Goal: Answer question/provide support

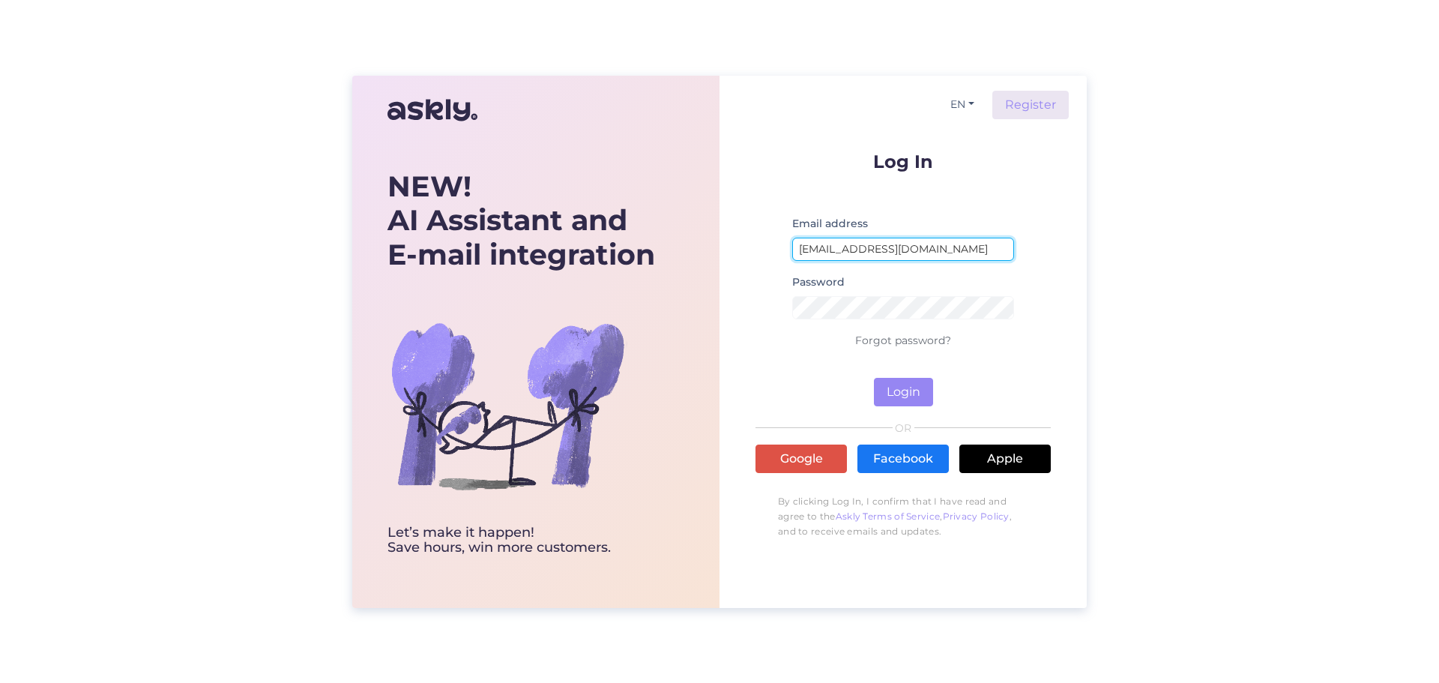
click at [968, 239] on input "[EMAIL_ADDRESS][DOMAIN_NAME]" at bounding box center [903, 249] width 222 height 23
type input "[EMAIL_ADDRESS][DOMAIN_NAME]"
click at [889, 387] on button "Login" at bounding box center [903, 392] width 59 height 28
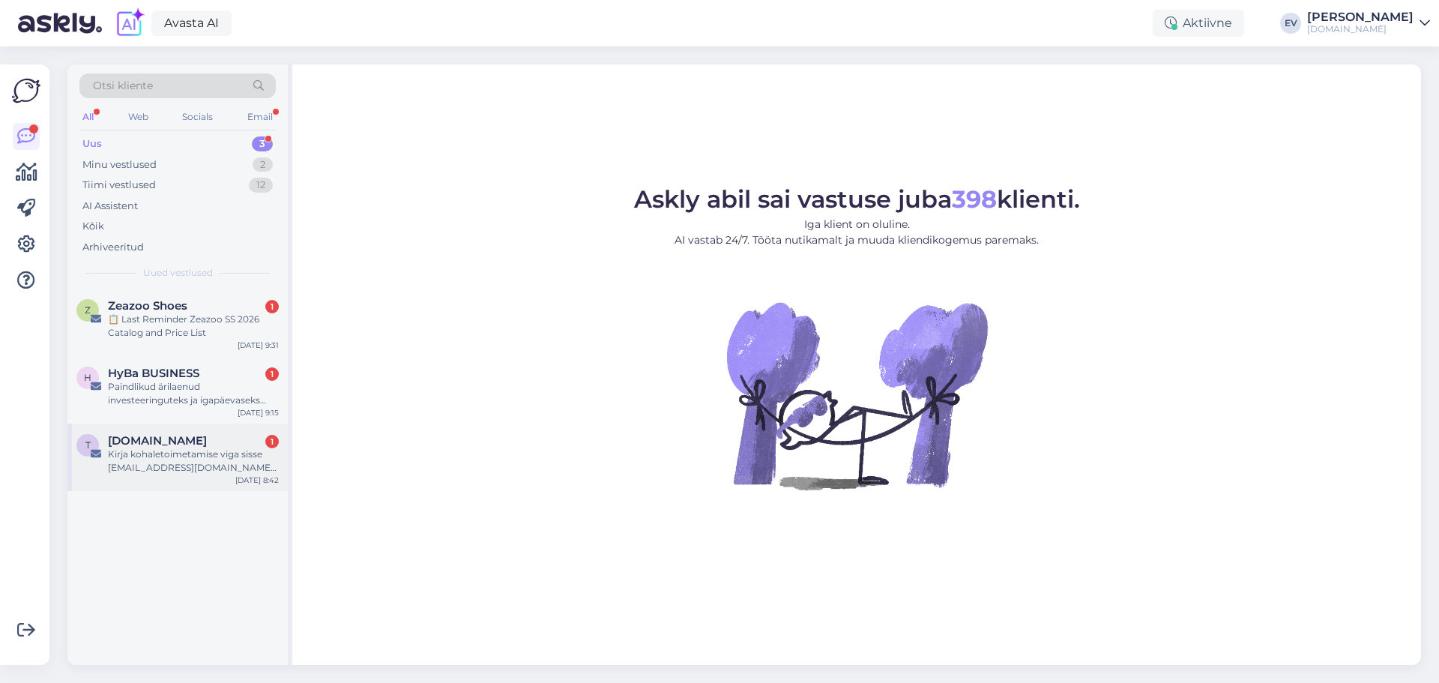
click at [151, 469] on div "Kirja kohaletoimetamise viga sisse [EMAIL_ADDRESS][DOMAIN_NAME] peal [DATE] 7:4…" at bounding box center [193, 460] width 171 height 27
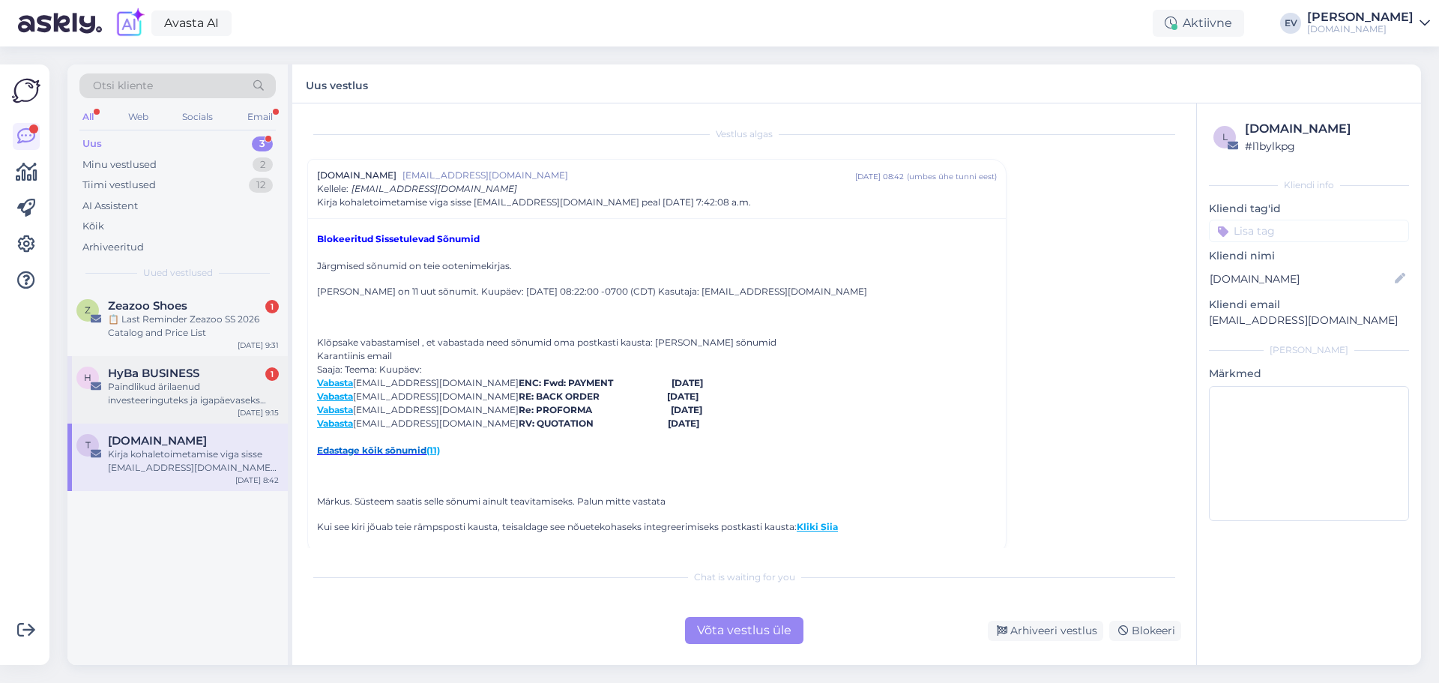
click at [159, 381] on div "Paindlikud ärilaenud investeeringuteks ja igapäevaseks tegevuseks" at bounding box center [193, 393] width 171 height 27
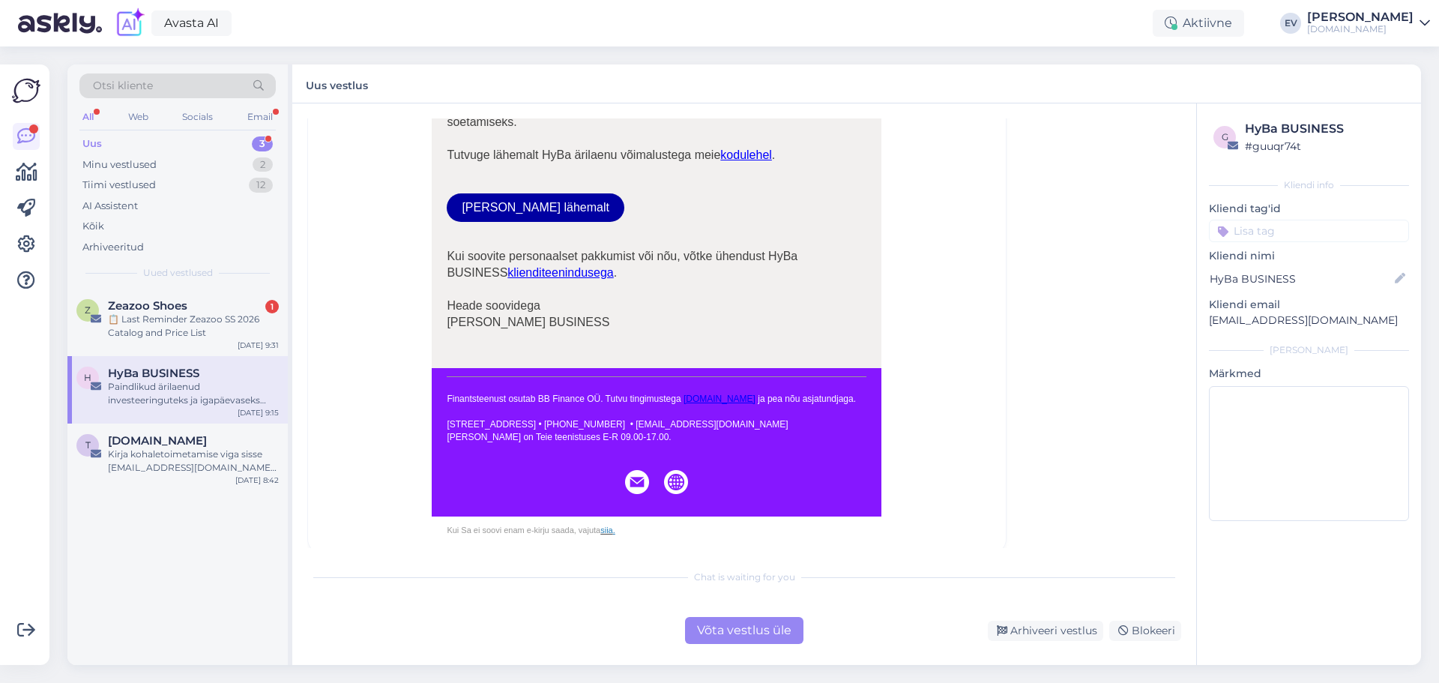
scroll to position [962, 0]
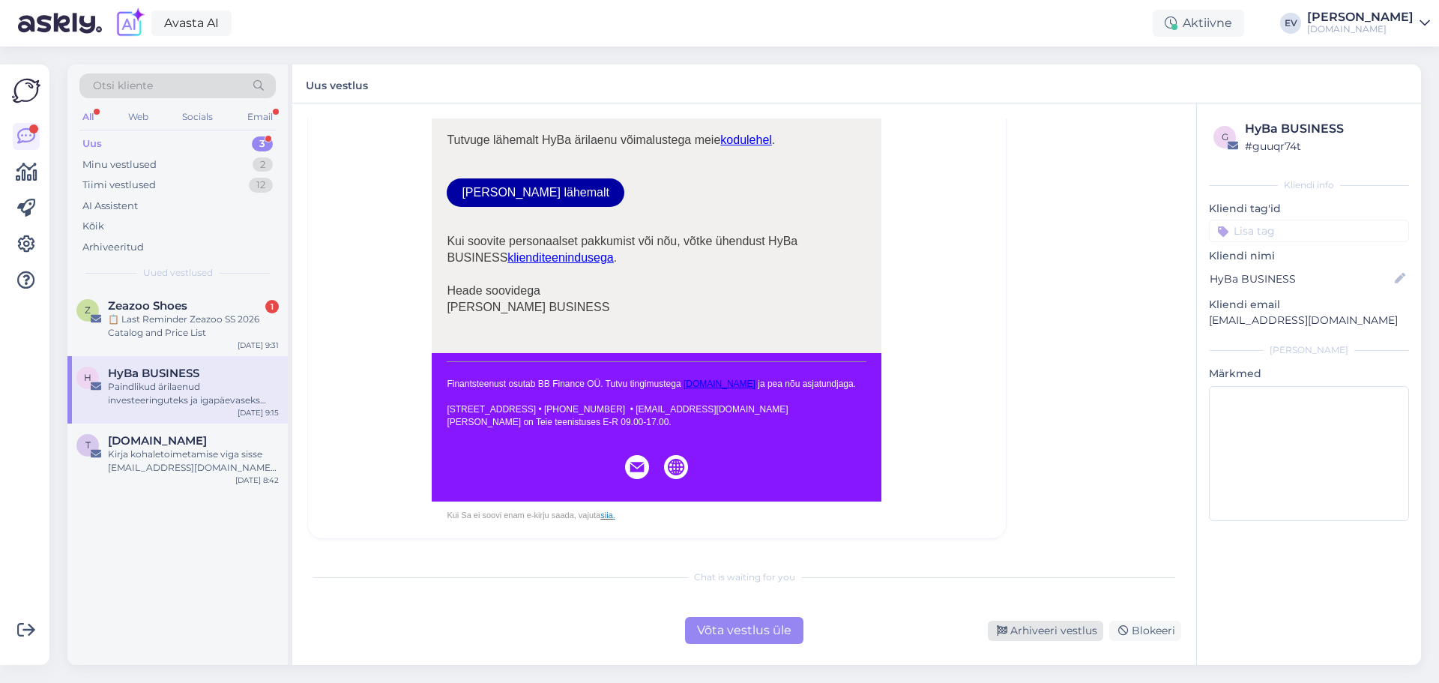
click at [1056, 623] on div "Arhiveeri vestlus" at bounding box center [1045, 631] width 115 height 20
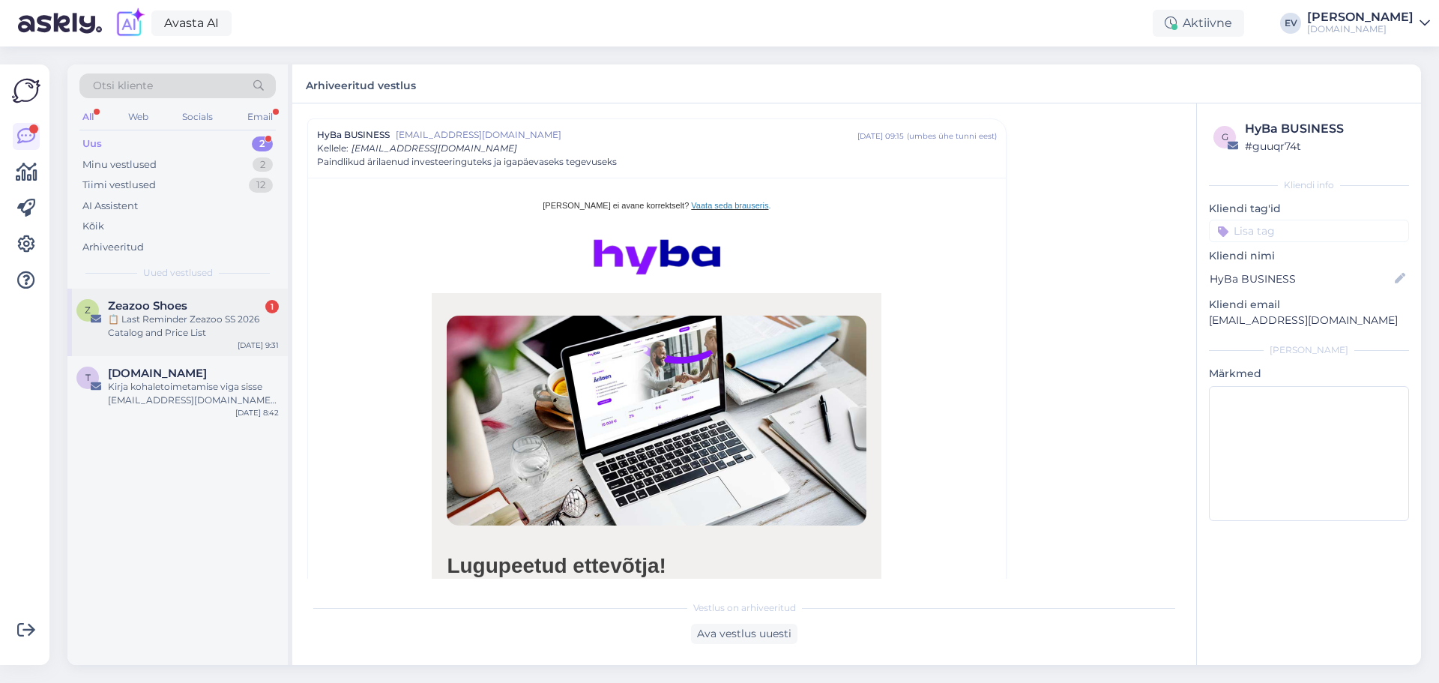
click at [208, 316] on div "📋 Last Reminder Zeazoo SS 2026 Catalog and Price List" at bounding box center [193, 326] width 171 height 27
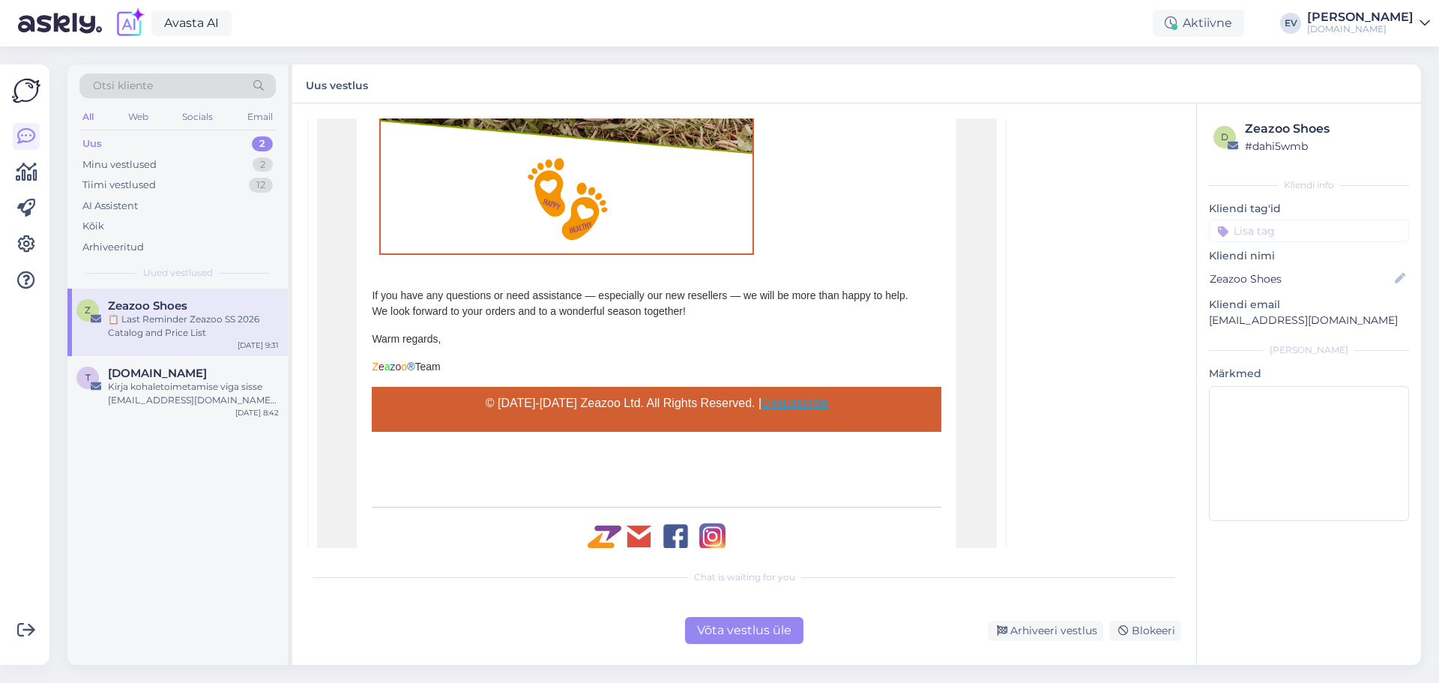
scroll to position [1166, 0]
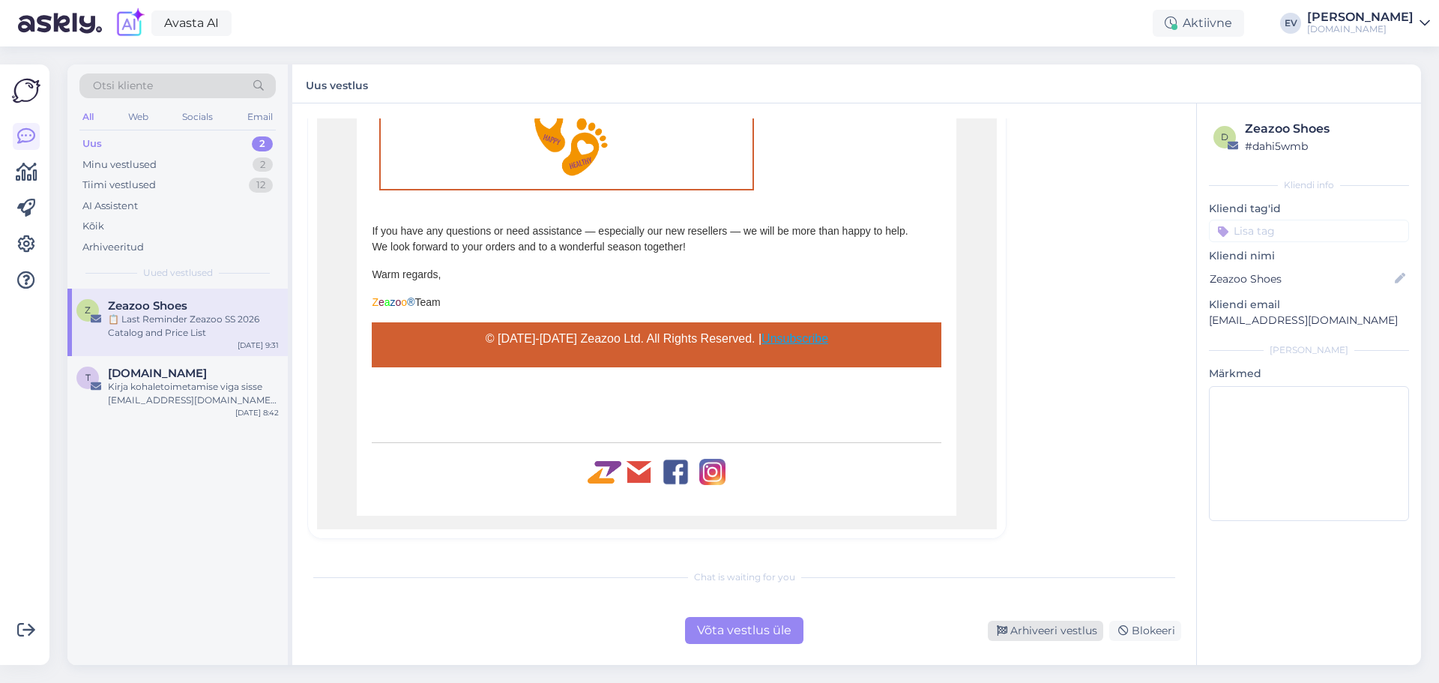
click at [1069, 639] on div "Arhiveeri vestlus" at bounding box center [1045, 631] width 115 height 20
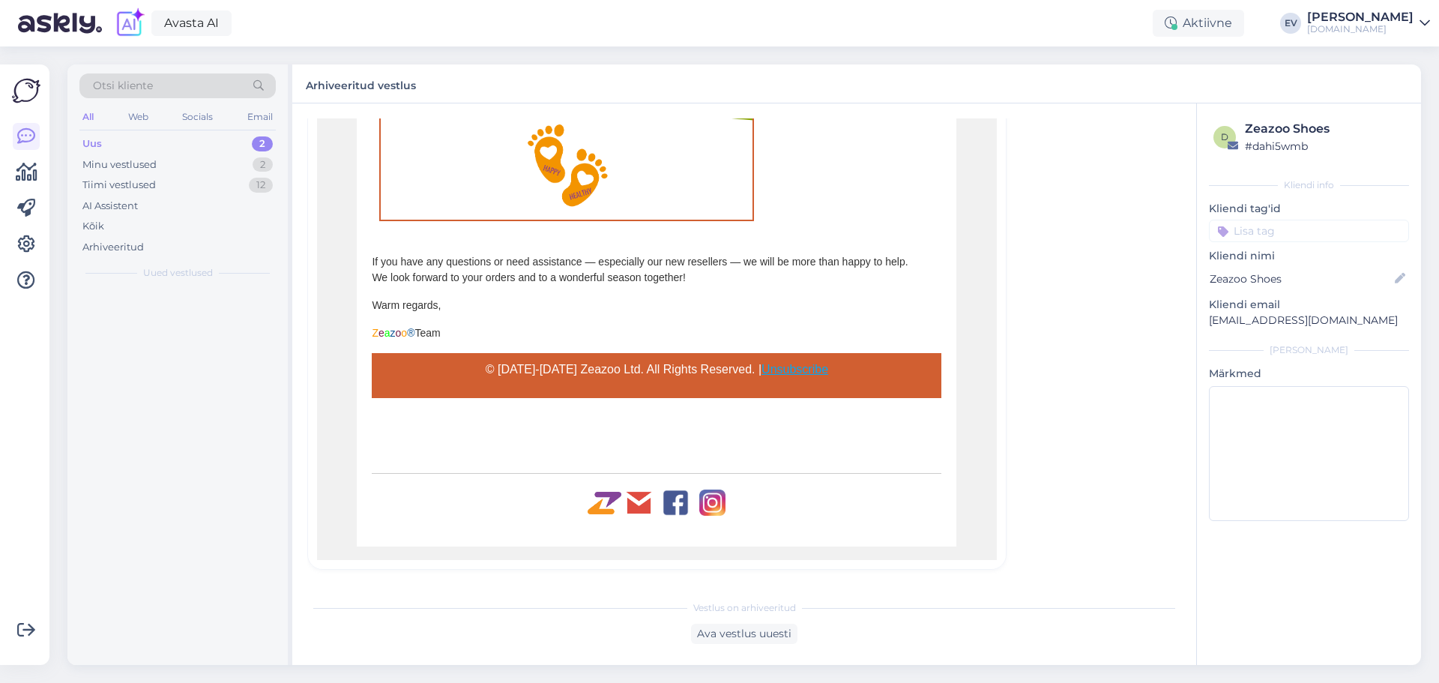
scroll to position [105, 0]
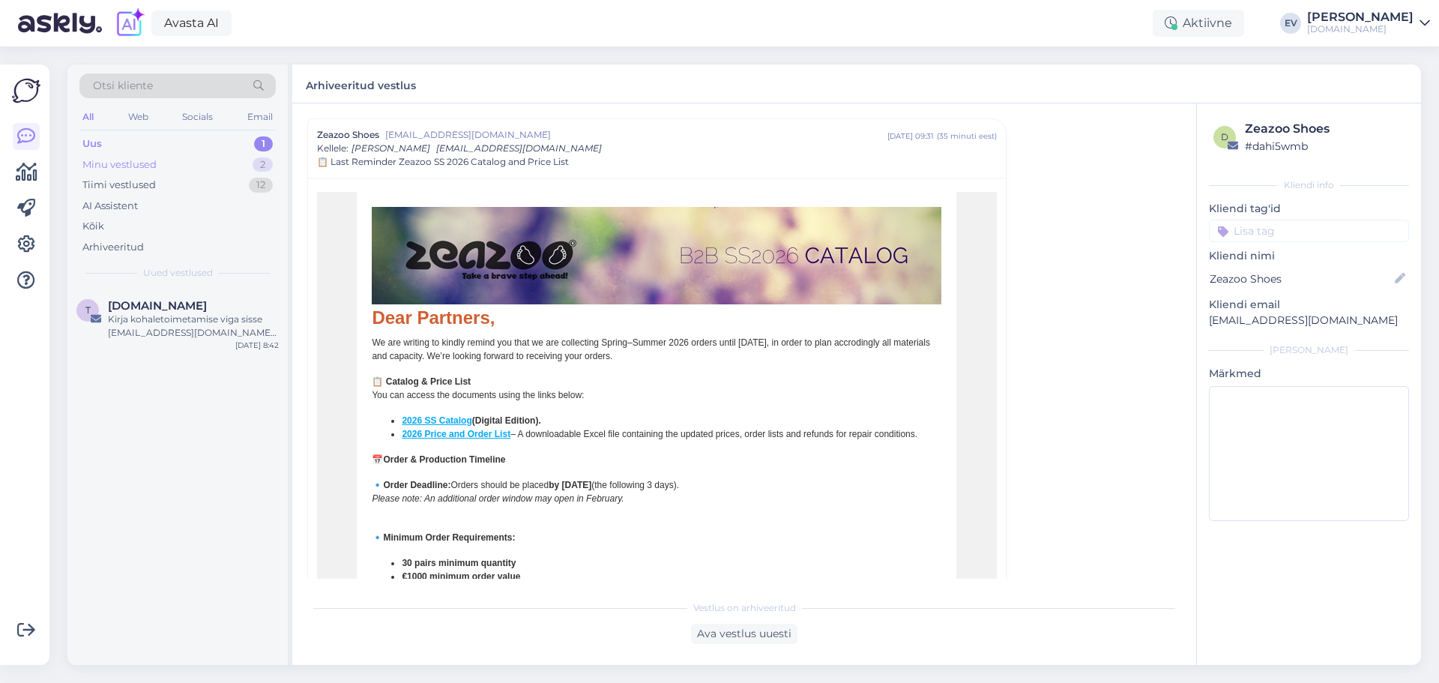
click at [167, 163] on div "Minu vestlused 2" at bounding box center [177, 164] width 196 height 21
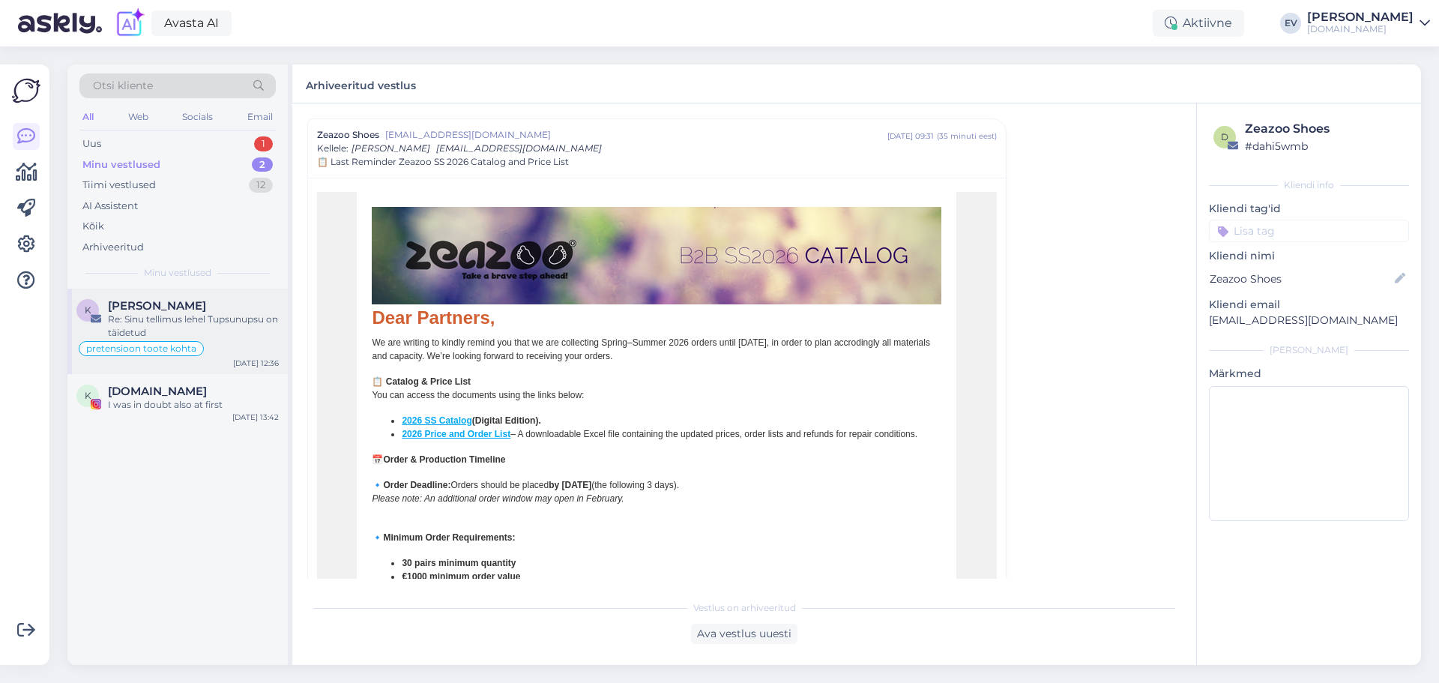
click at [228, 314] on div "Re: Sinu tellimus lehel Tupsunupsu on täidetud" at bounding box center [193, 326] width 171 height 27
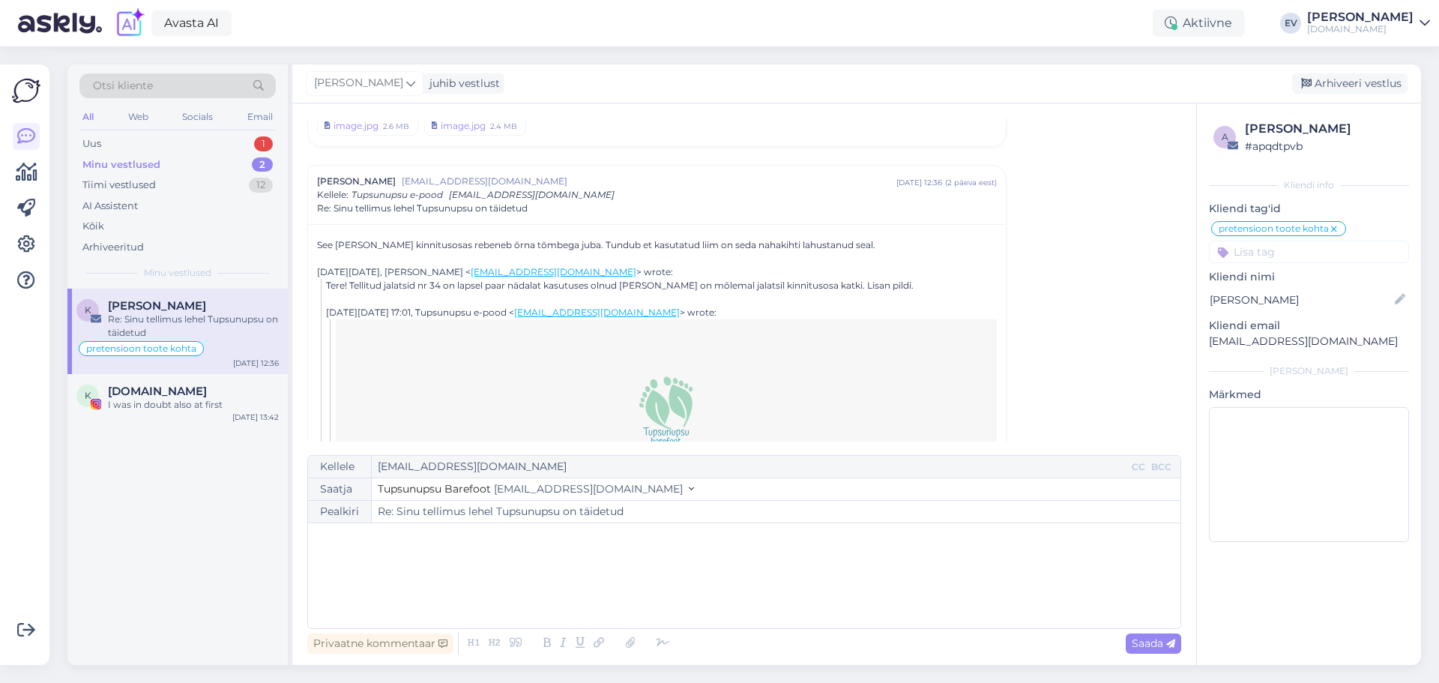
scroll to position [86, 0]
click at [186, 411] on div "I was in doubt also at first" at bounding box center [193, 404] width 171 height 13
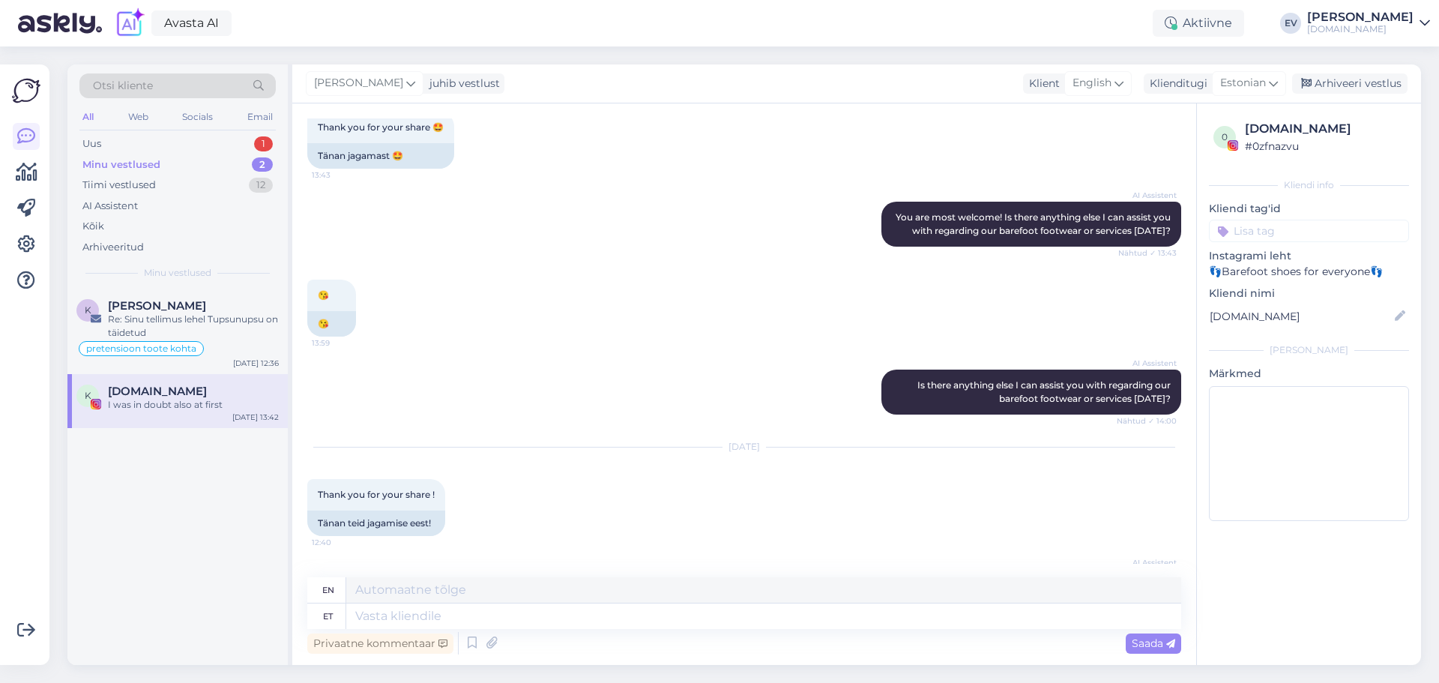
scroll to position [1162, 0]
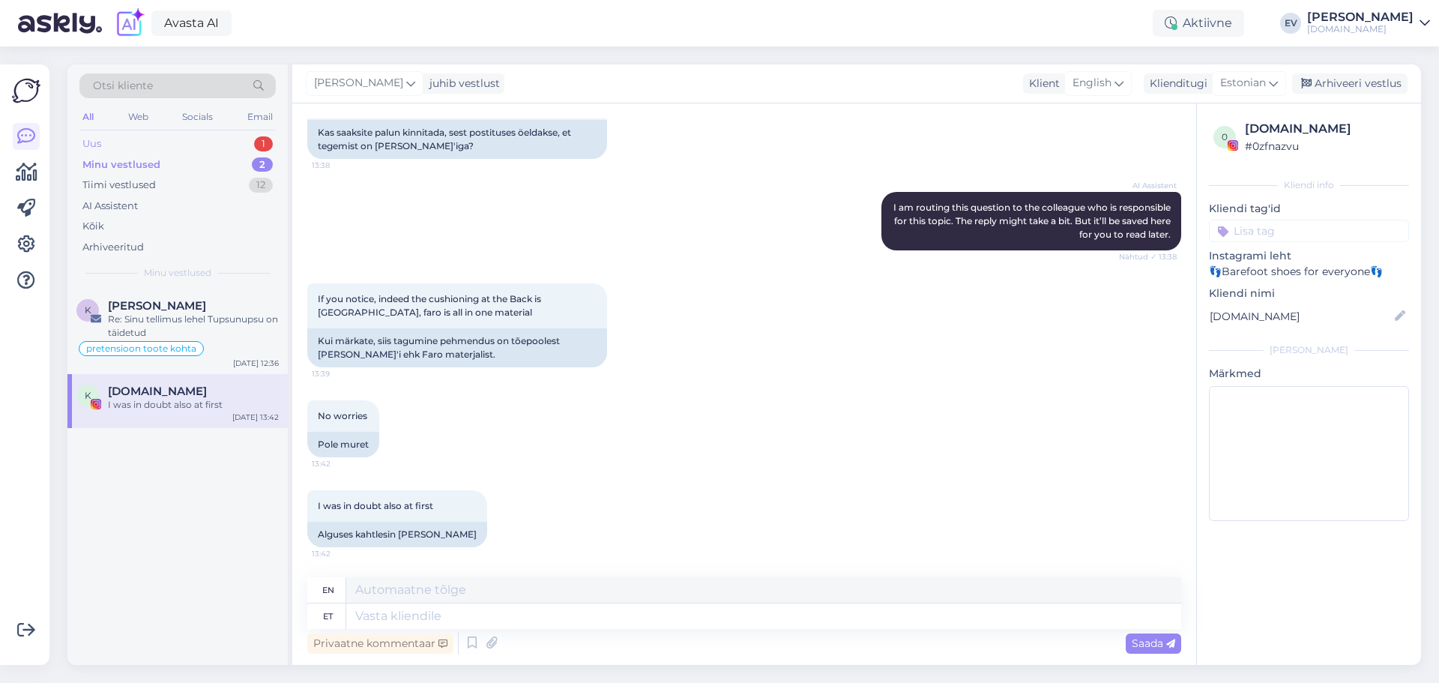
click at [113, 140] on div "Uus 1" at bounding box center [177, 143] width 196 height 21
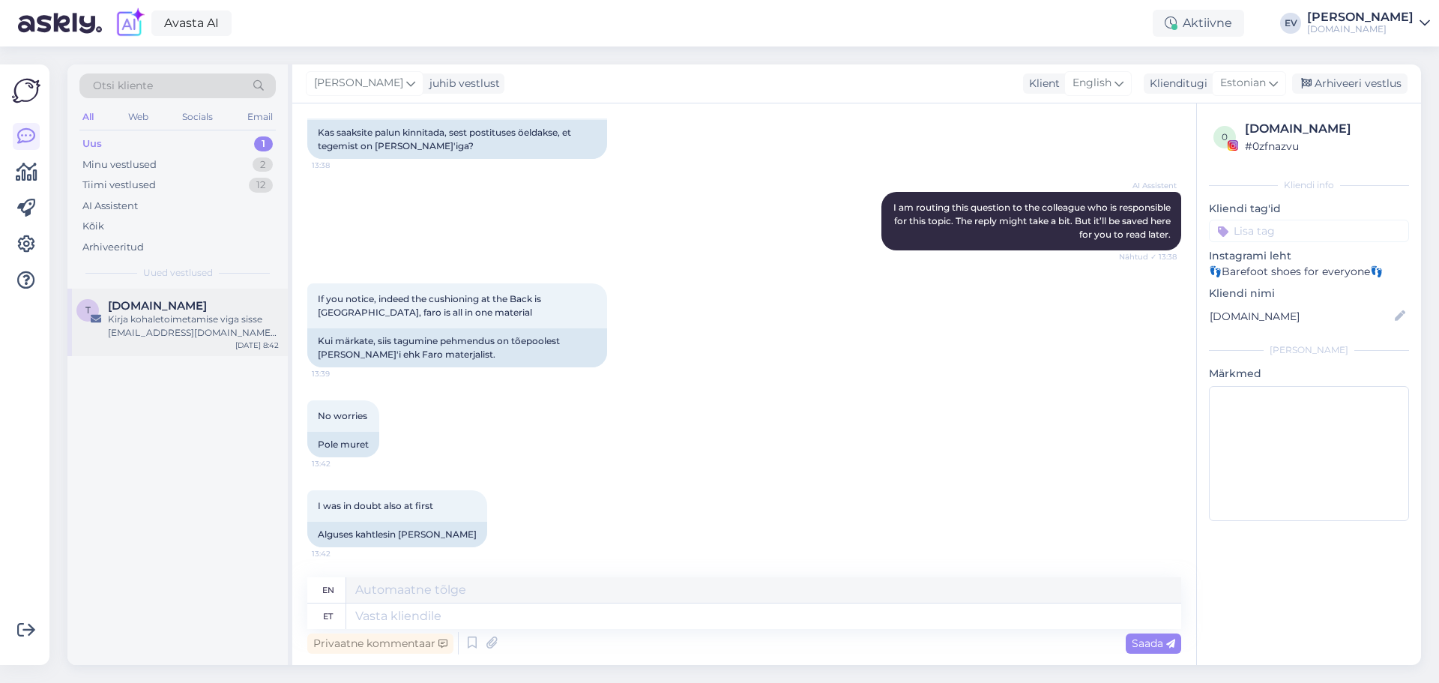
click at [174, 322] on div "Kirja kohaletoimetamise viga sisse [EMAIL_ADDRESS][DOMAIN_NAME] peal [DATE] 7:4…" at bounding box center [193, 326] width 171 height 27
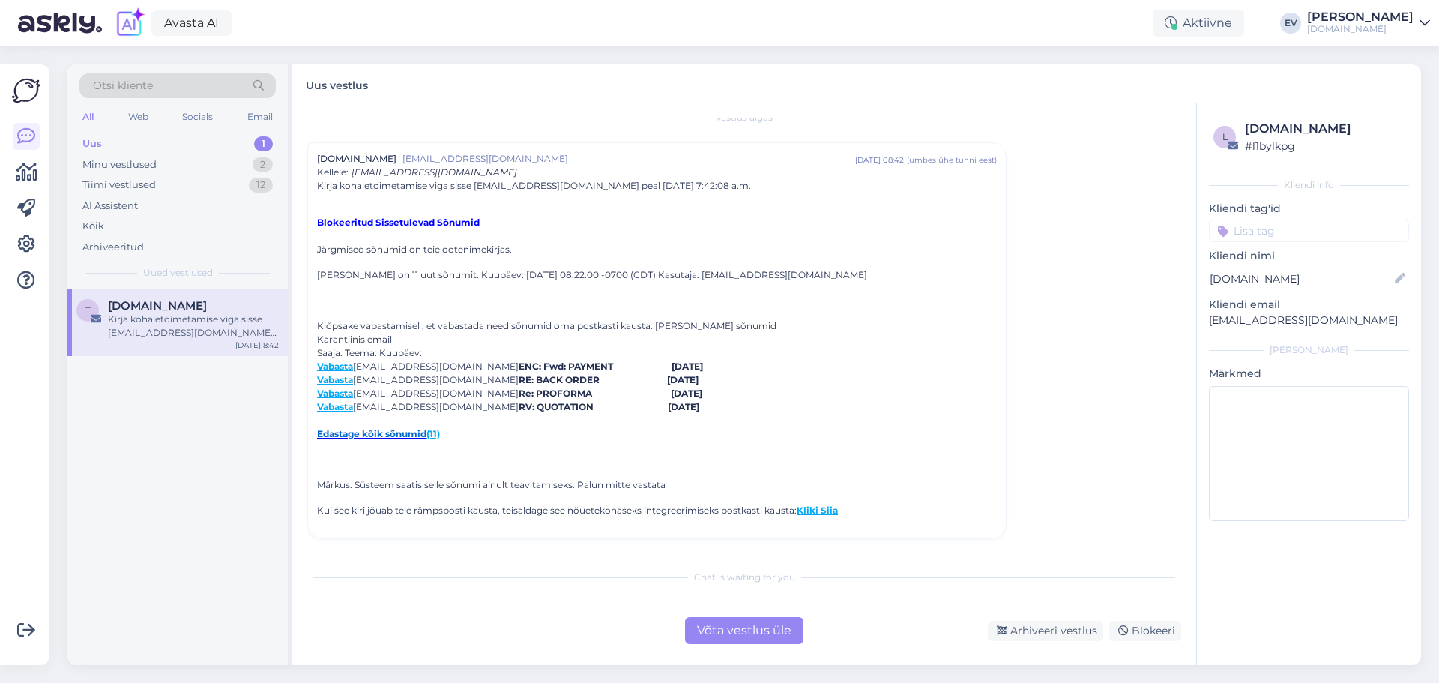
scroll to position [16, 0]
click at [771, 627] on div "Võta vestlus üle" at bounding box center [744, 630] width 118 height 27
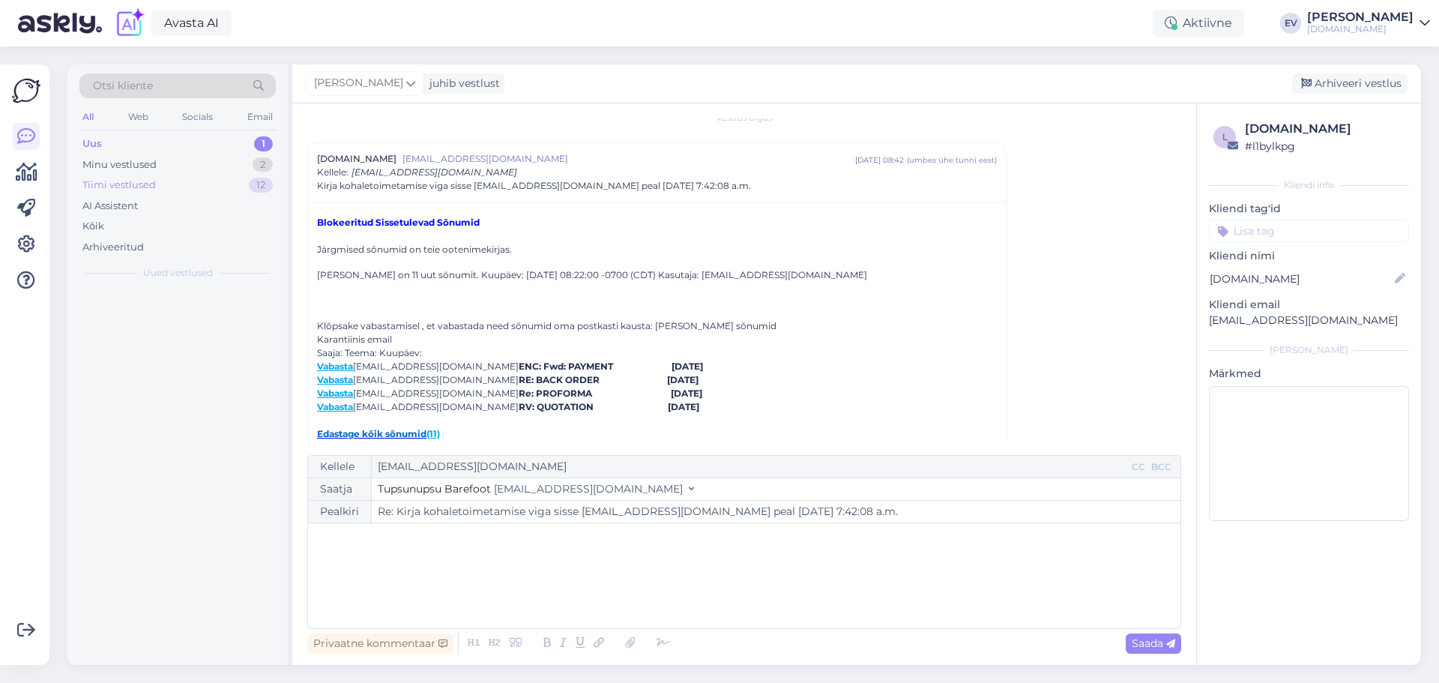
scroll to position [40, 0]
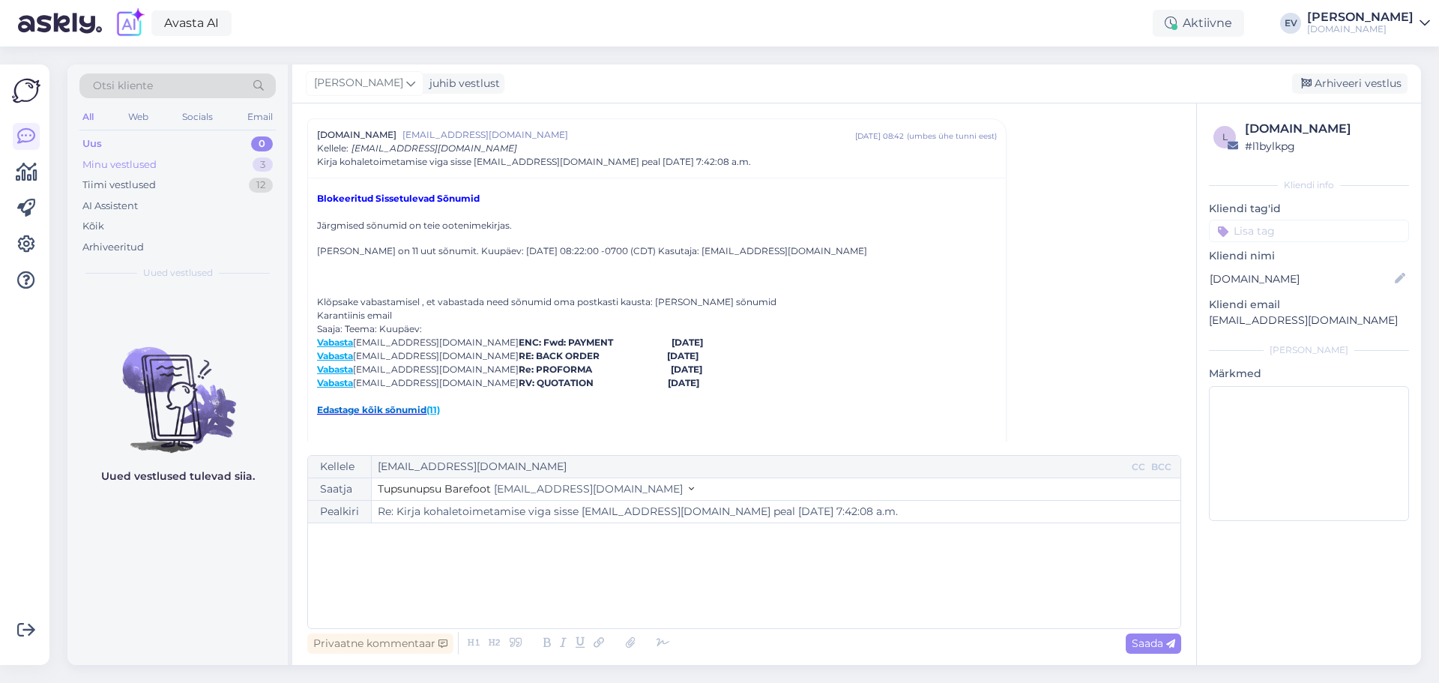
click at [151, 162] on div "Minu vestlused" at bounding box center [119, 164] width 74 height 15
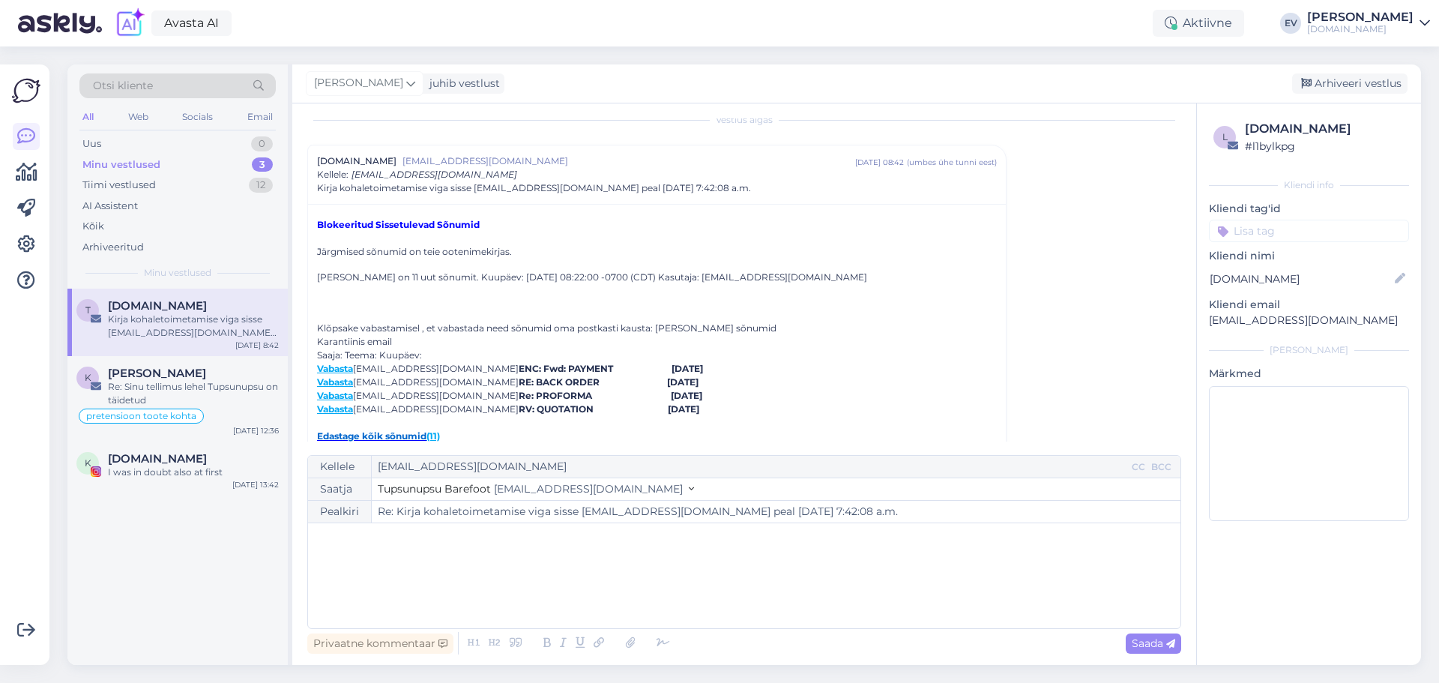
scroll to position [0, 0]
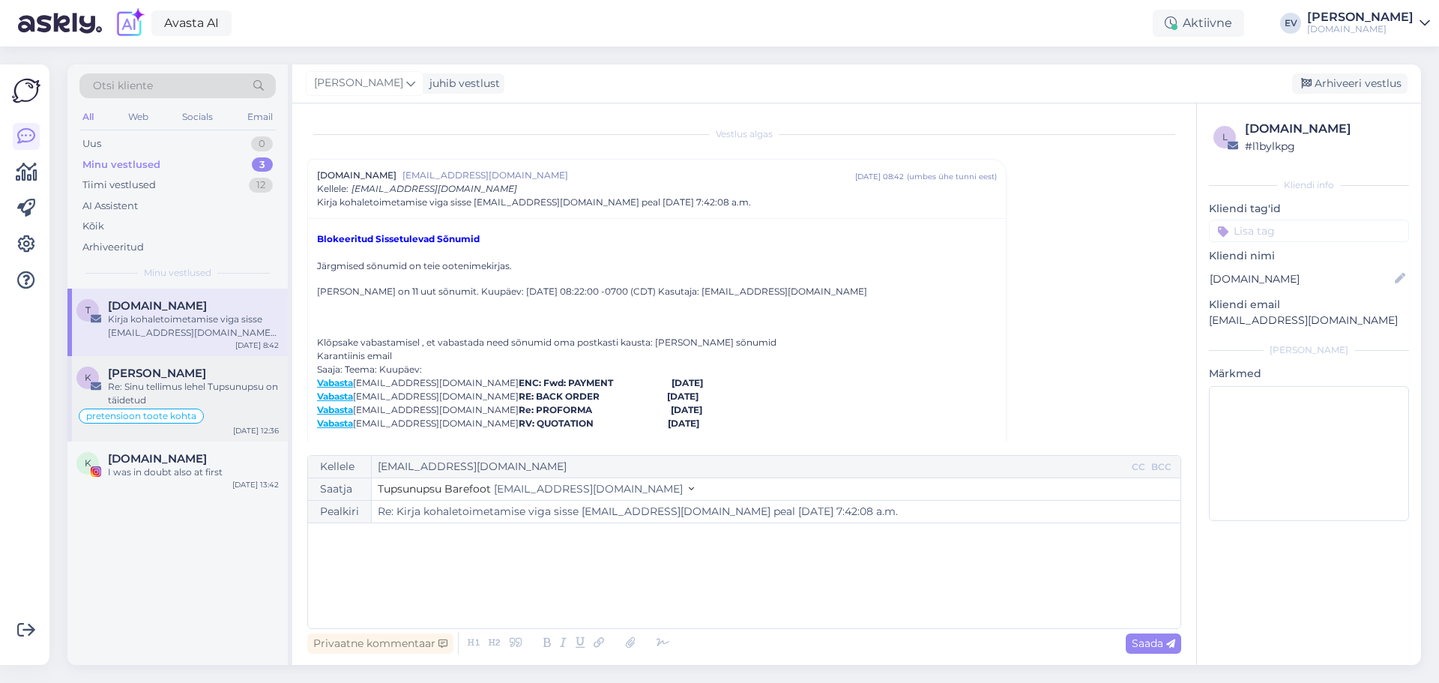
click at [197, 380] on div "Re: Sinu tellimus lehel Tupsunupsu on täidetud" at bounding box center [193, 393] width 171 height 27
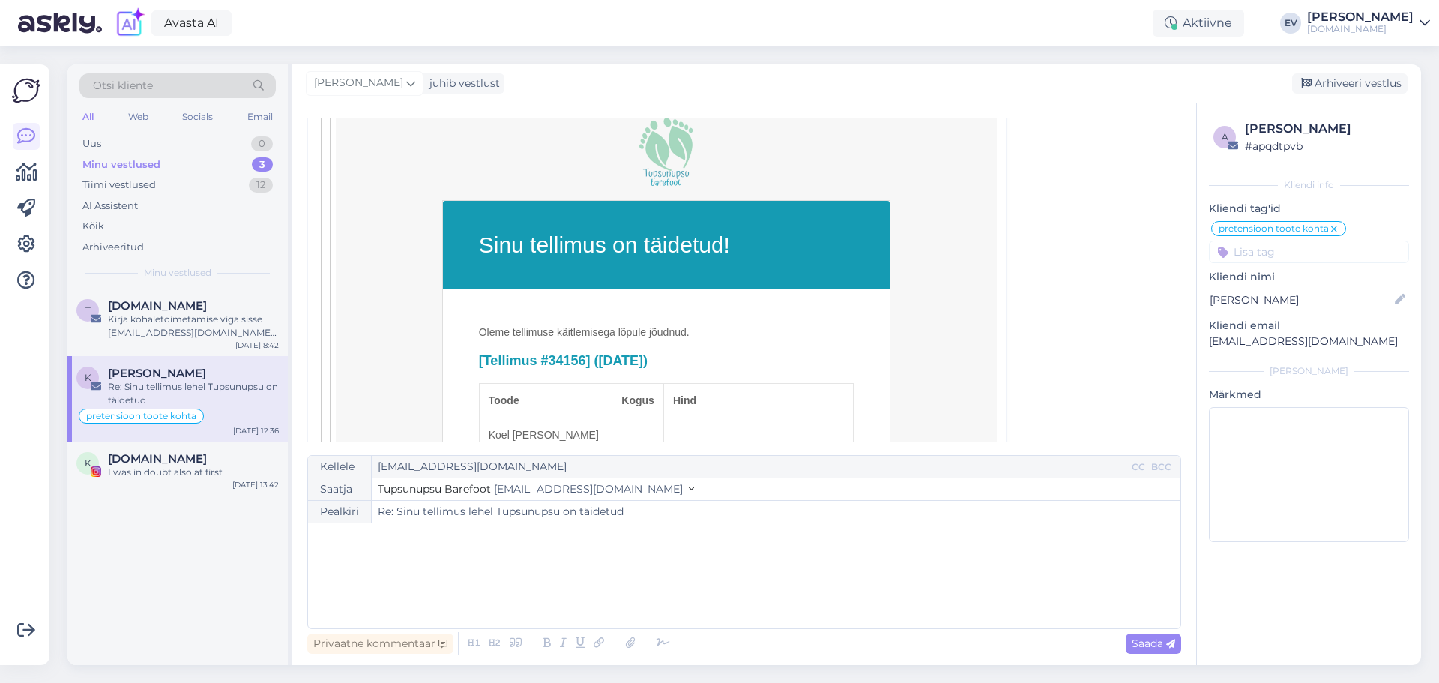
scroll to position [150, 0]
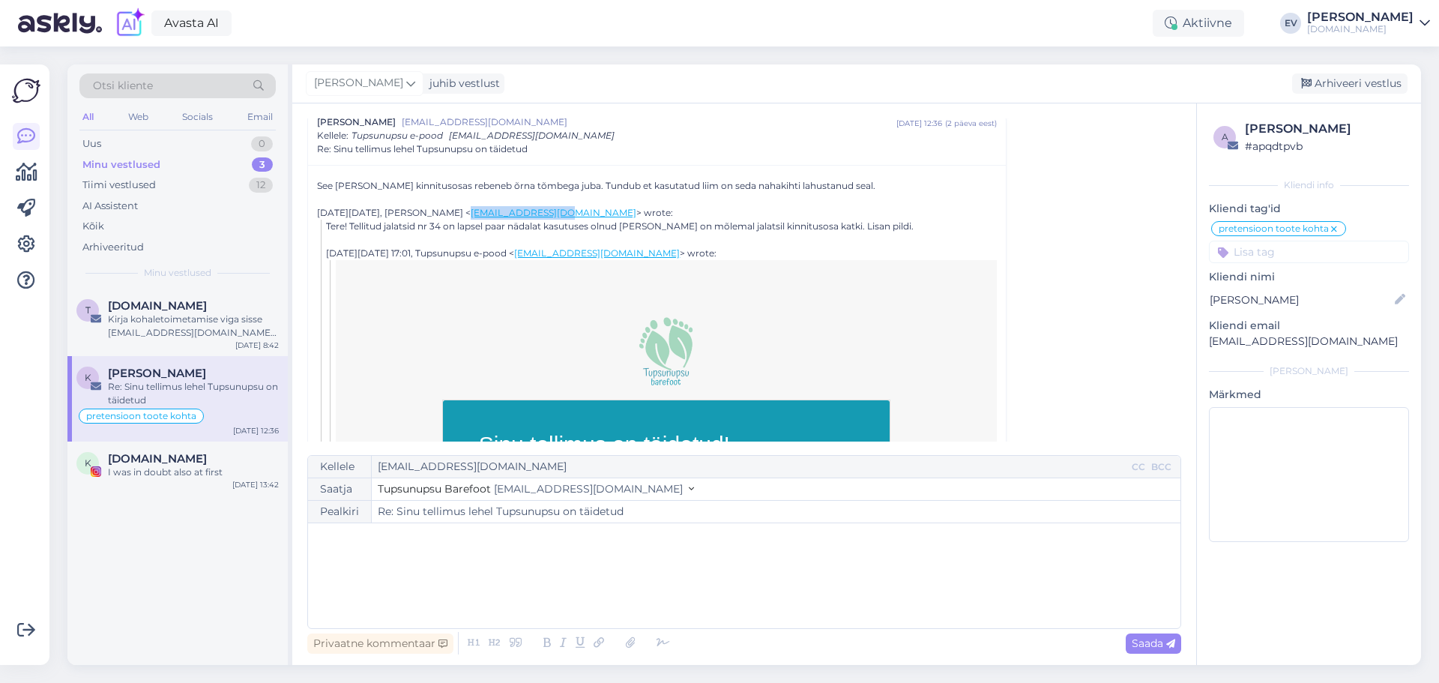
drag, startPoint x: 616, startPoint y: 212, endPoint x: 521, endPoint y: 210, distance: 95.2
copy link "[EMAIL_ADDRESS][DOMAIN_NAME]"
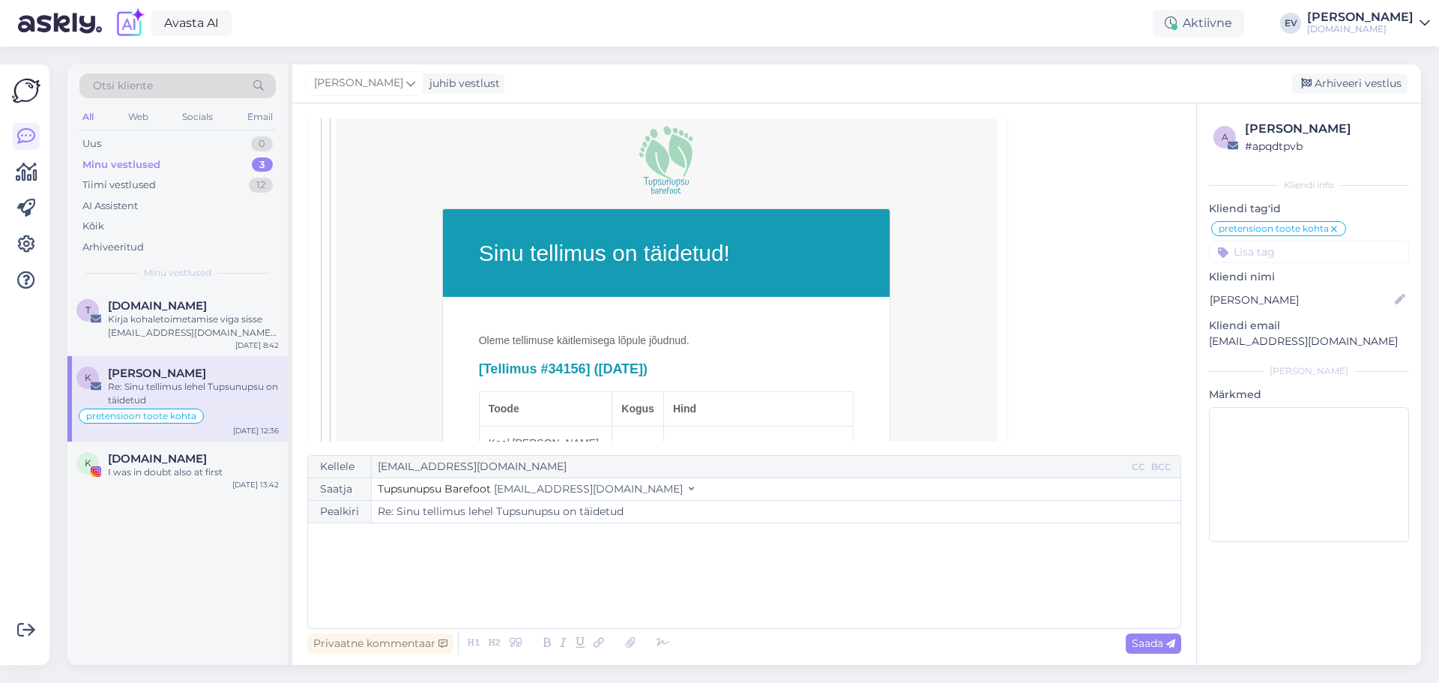
scroll to position [161, 0]
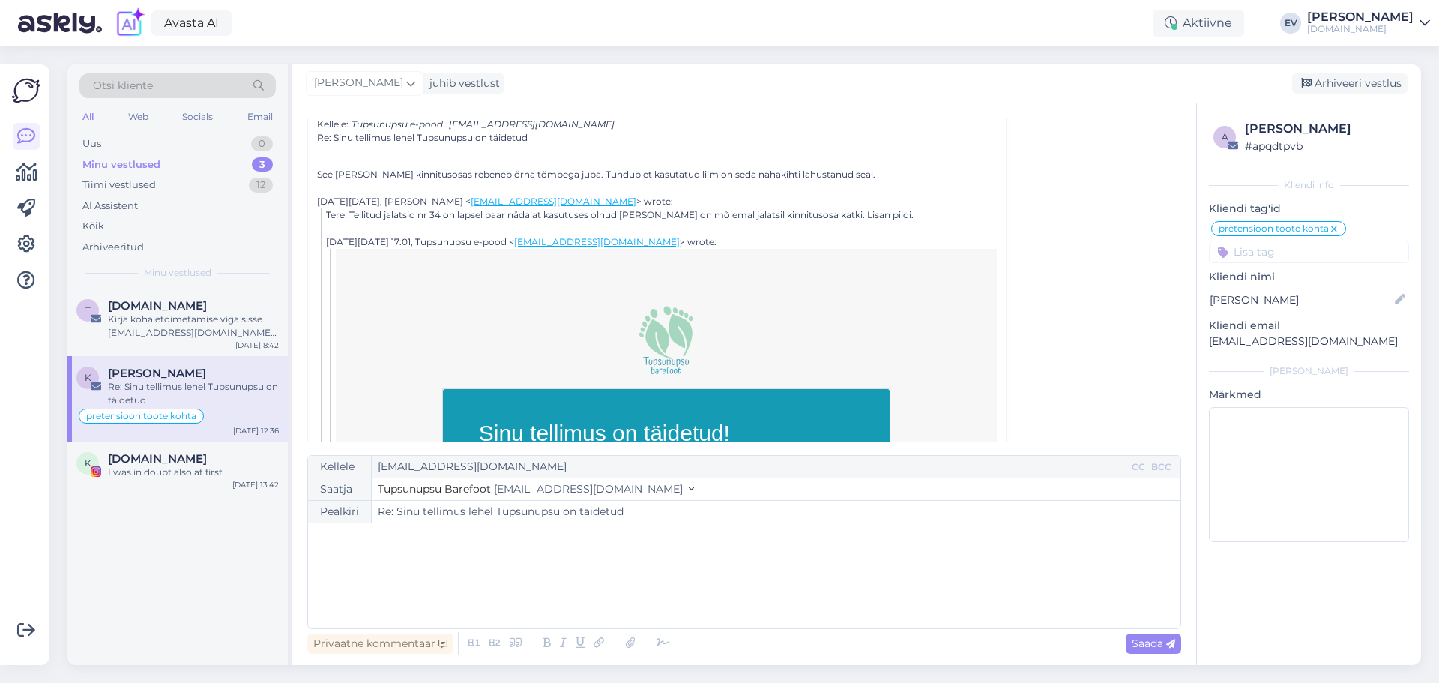
click at [219, 311] on div "[DOMAIN_NAME]" at bounding box center [193, 305] width 171 height 13
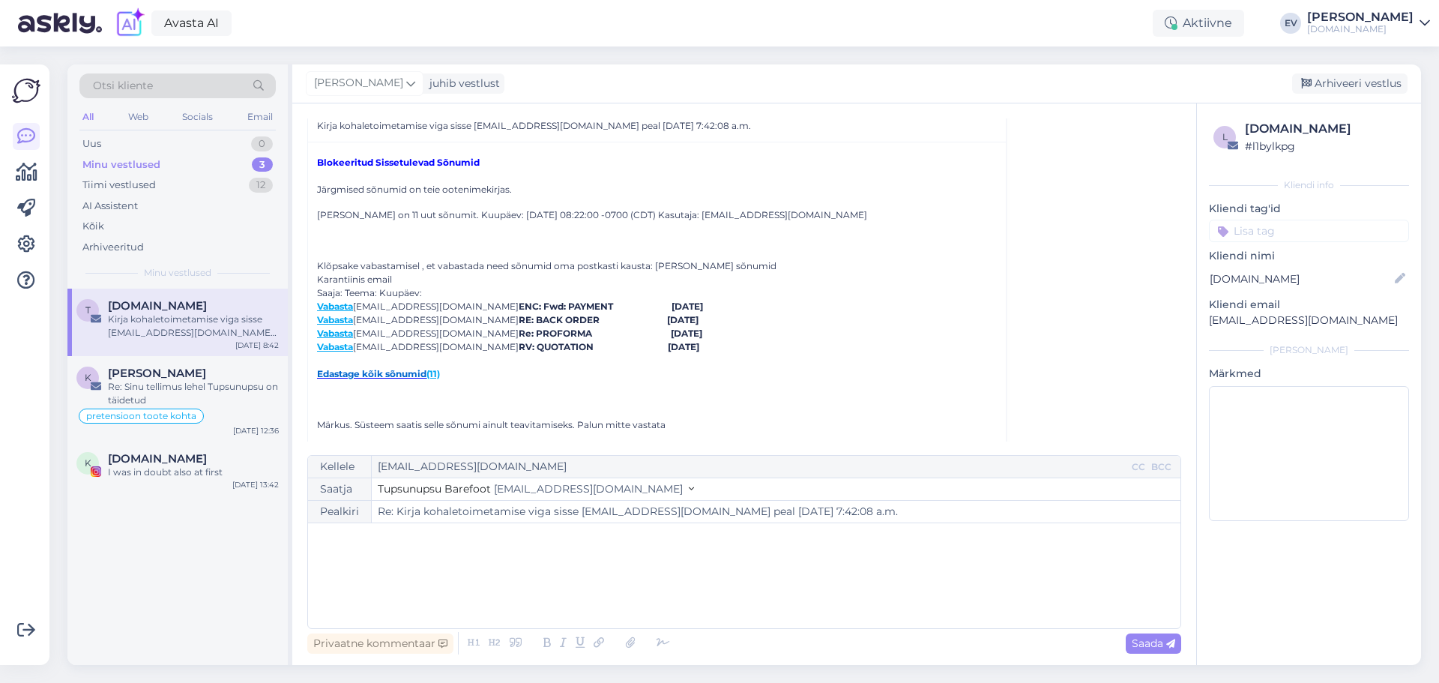
scroll to position [0, 0]
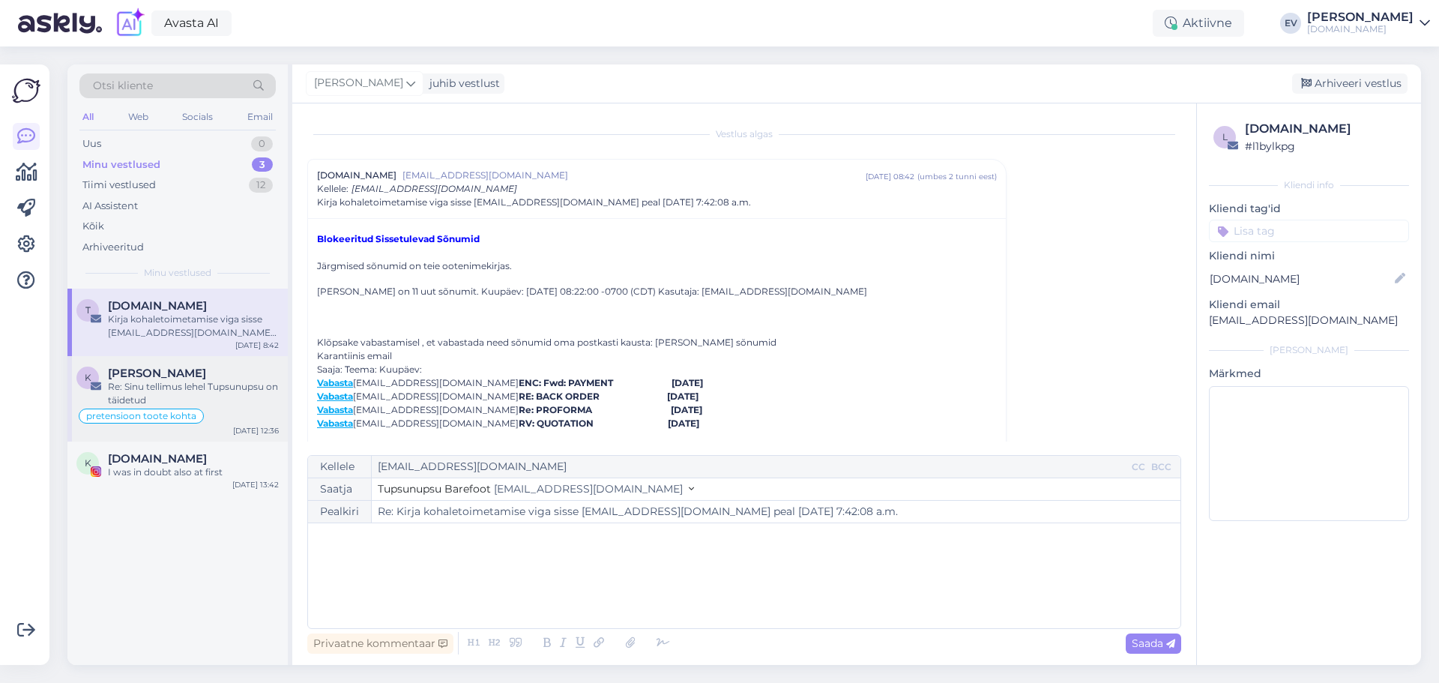
click at [210, 406] on div "Re: Sinu tellimus lehel Tupsunupsu on täidetud" at bounding box center [193, 393] width 171 height 27
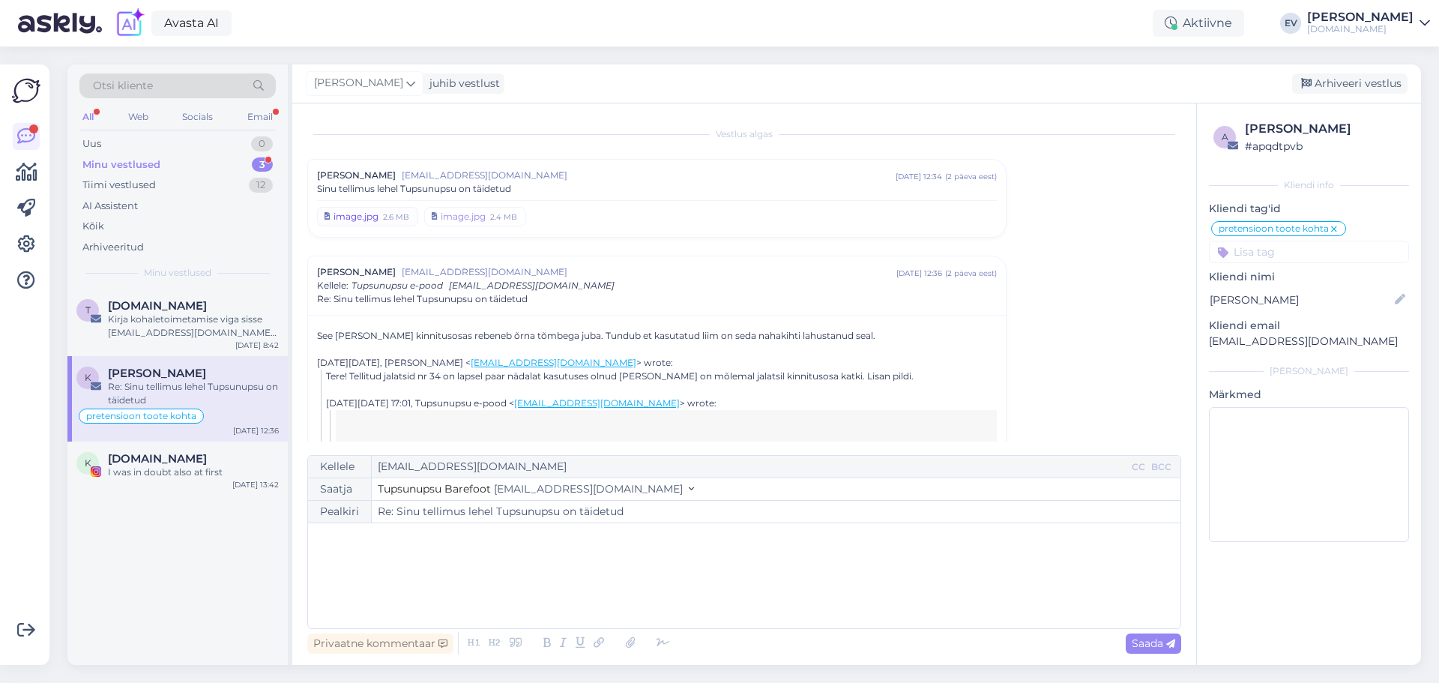
click at [380, 218] on link "image.jpg 2.6 MB" at bounding box center [367, 216] width 101 height 19
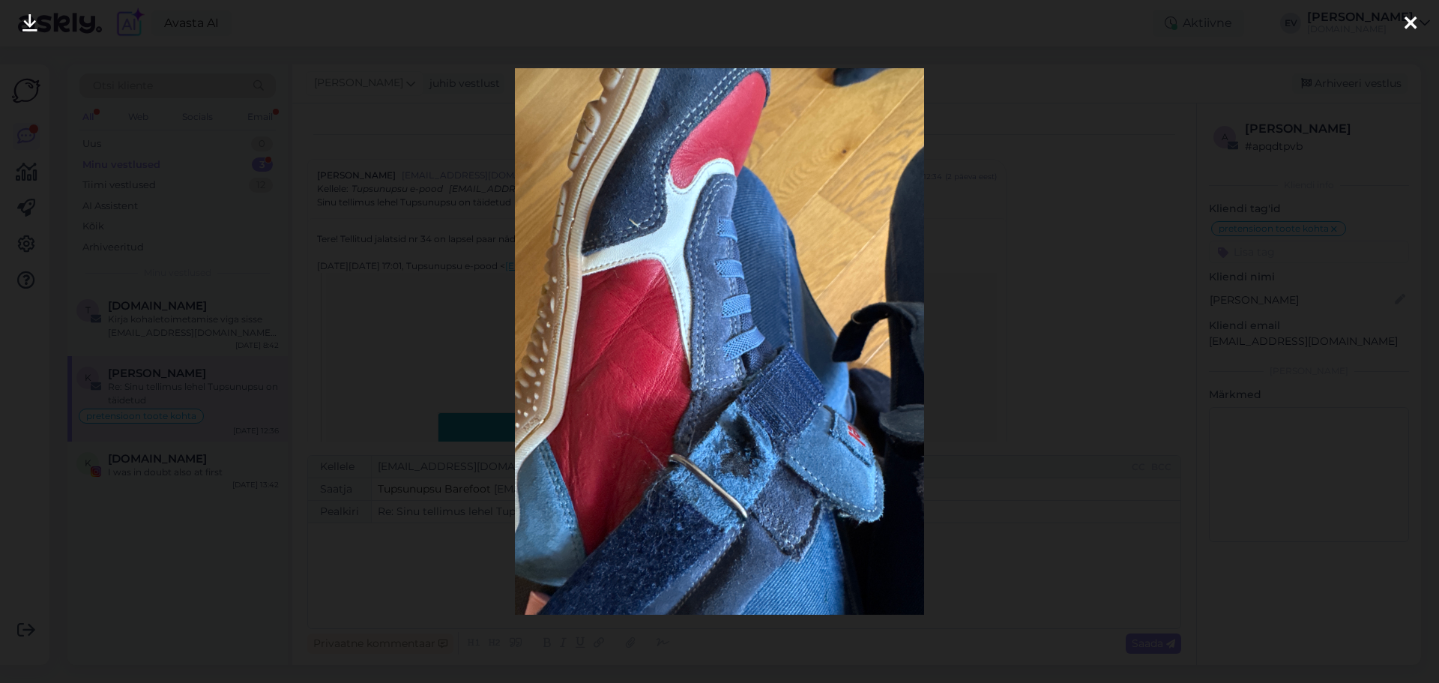
click at [959, 358] on div at bounding box center [719, 341] width 1439 height 683
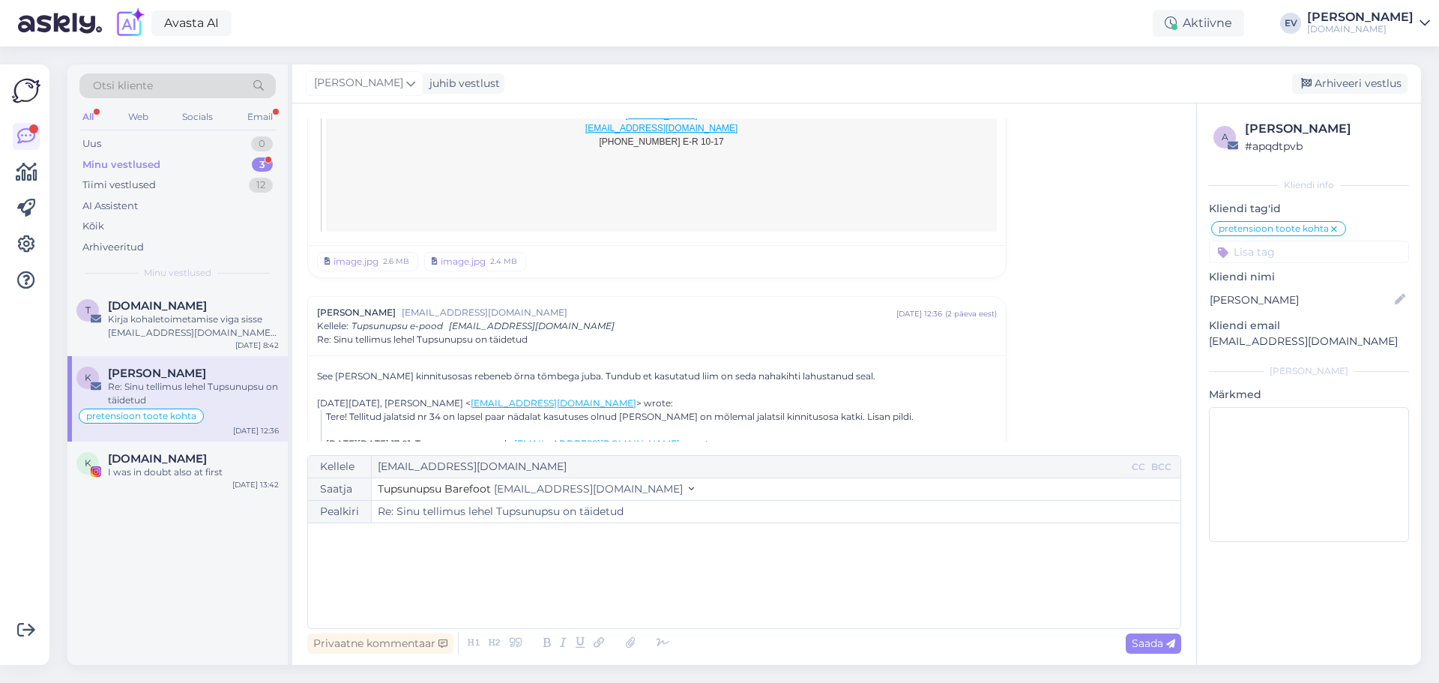
scroll to position [1274, 0]
click at [483, 261] on div "image.jpg" at bounding box center [463, 267] width 45 height 13
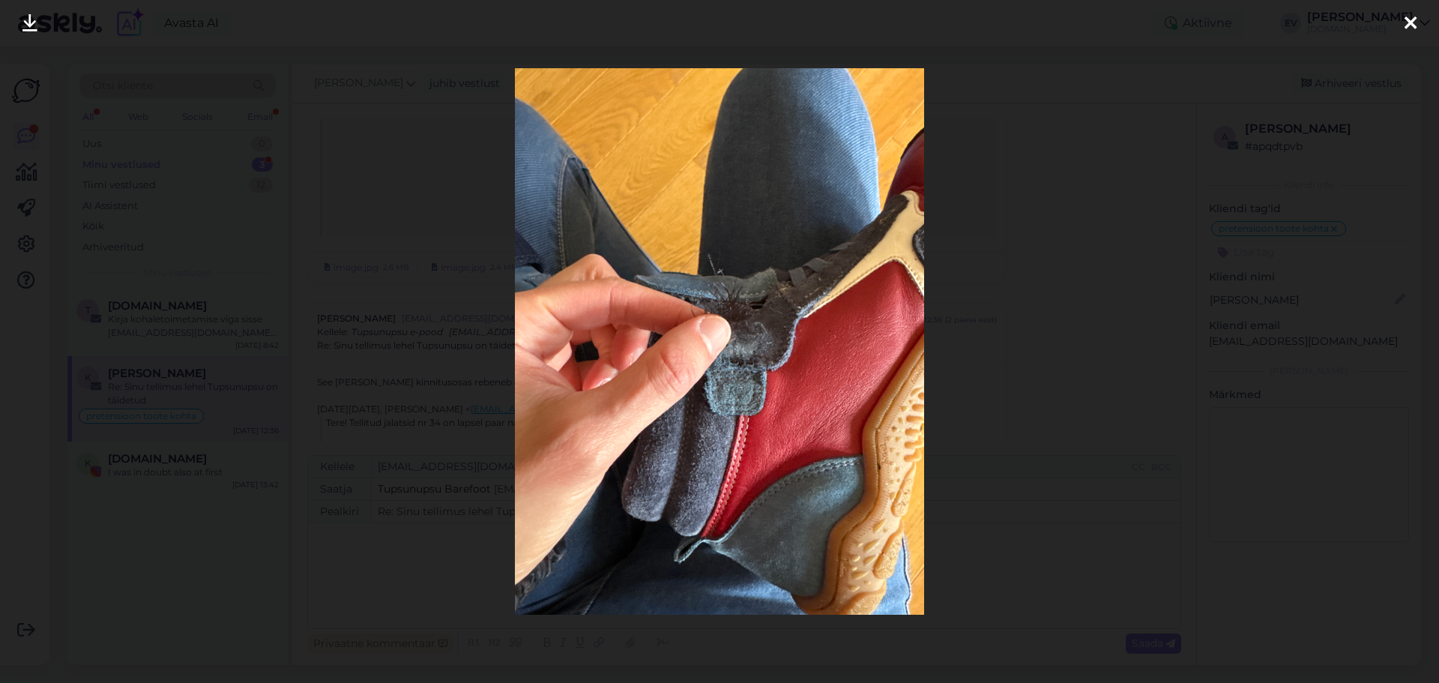
click at [1088, 206] on div at bounding box center [719, 341] width 1439 height 683
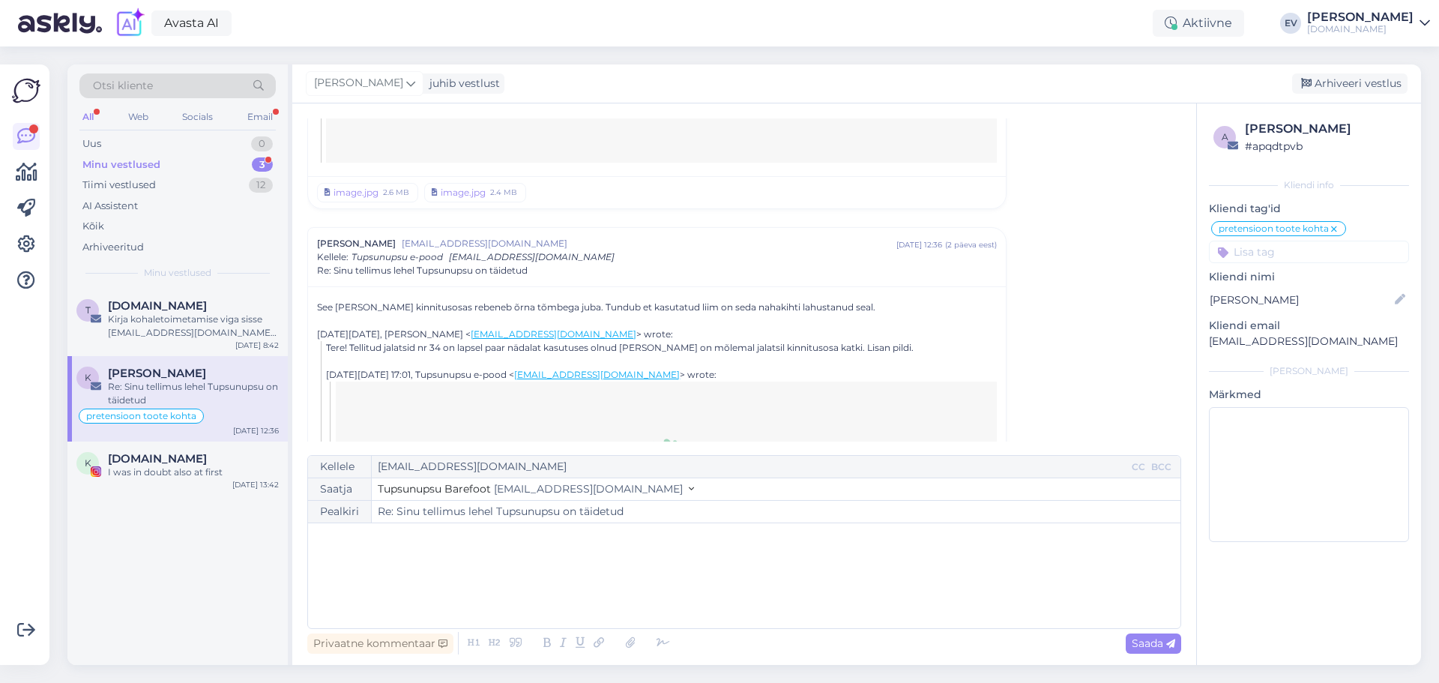
scroll to position [1199, 0]
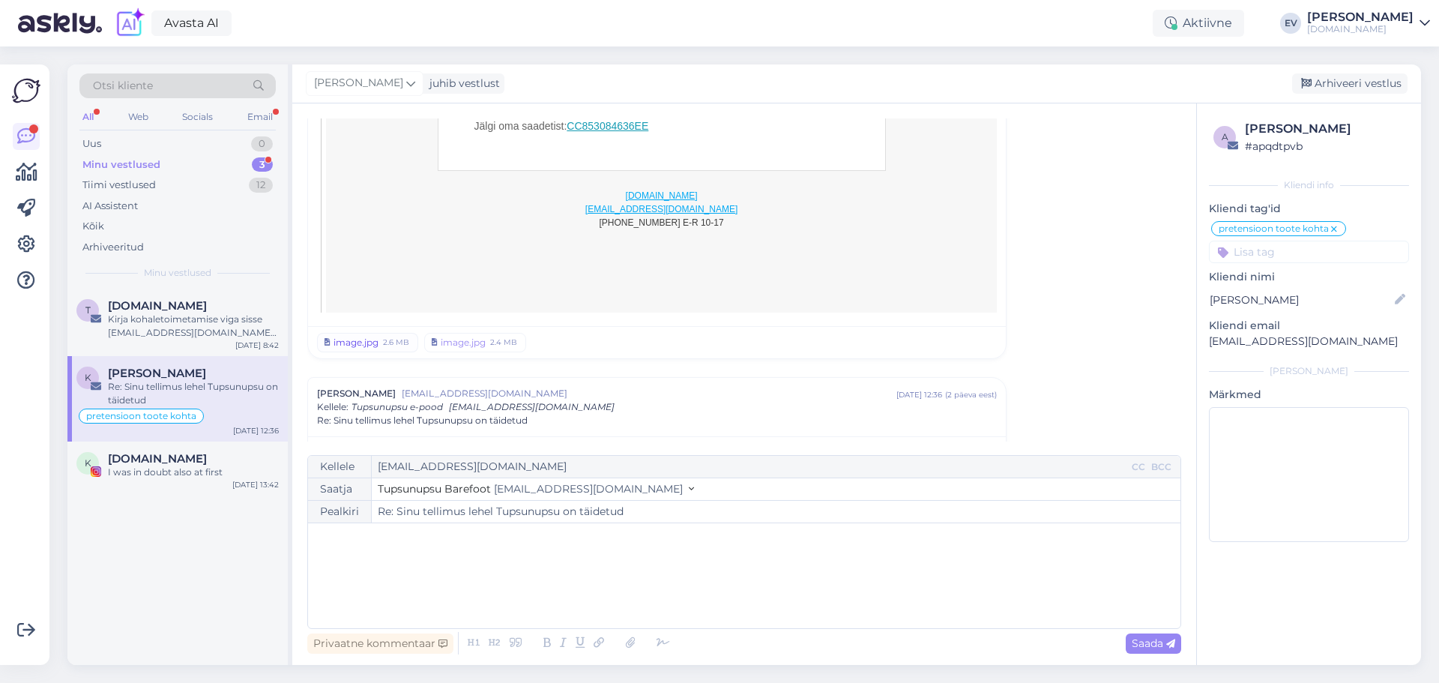
click at [364, 336] on div "image.jpg" at bounding box center [356, 342] width 45 height 13
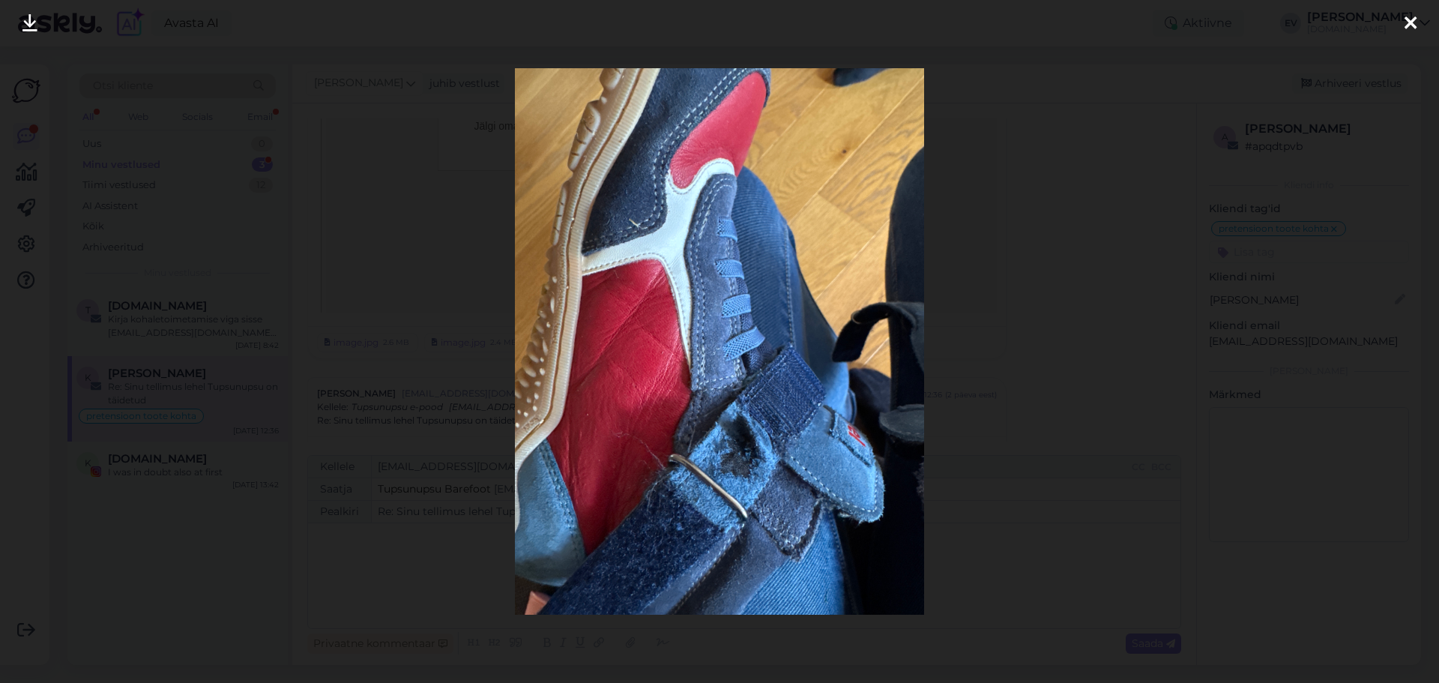
drag, startPoint x: 32, startPoint y: 22, endPoint x: 60, endPoint y: 39, distance: 32.3
click at [32, 22] on icon at bounding box center [29, 23] width 15 height 19
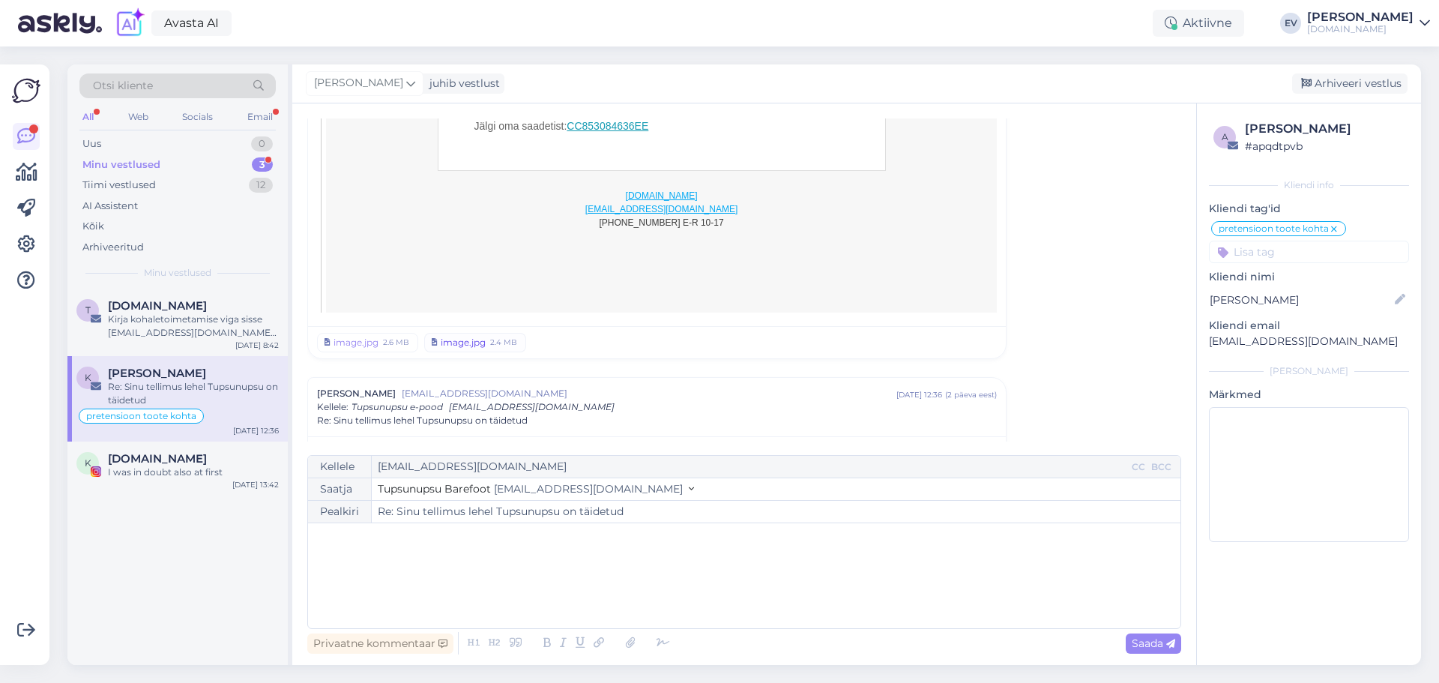
click at [477, 336] on div "image.jpg" at bounding box center [463, 342] width 45 height 13
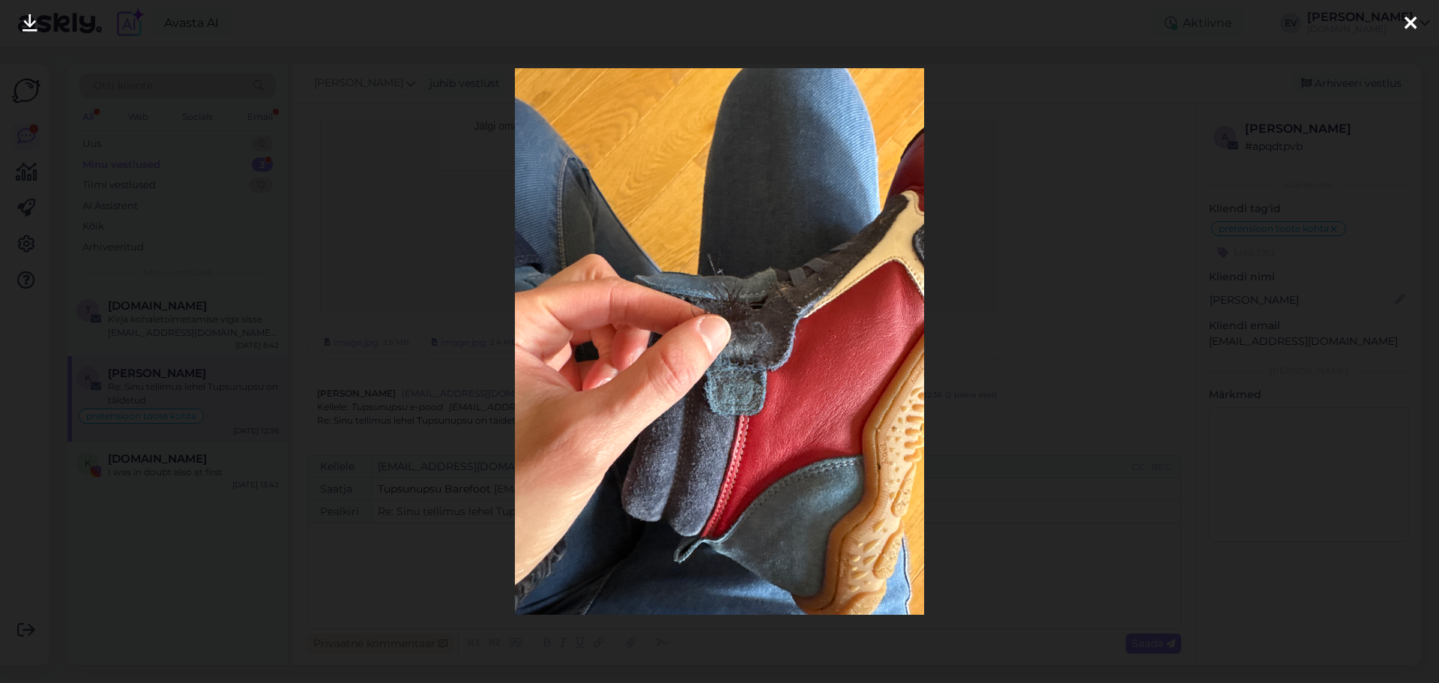
click at [31, 22] on icon at bounding box center [29, 23] width 15 height 19
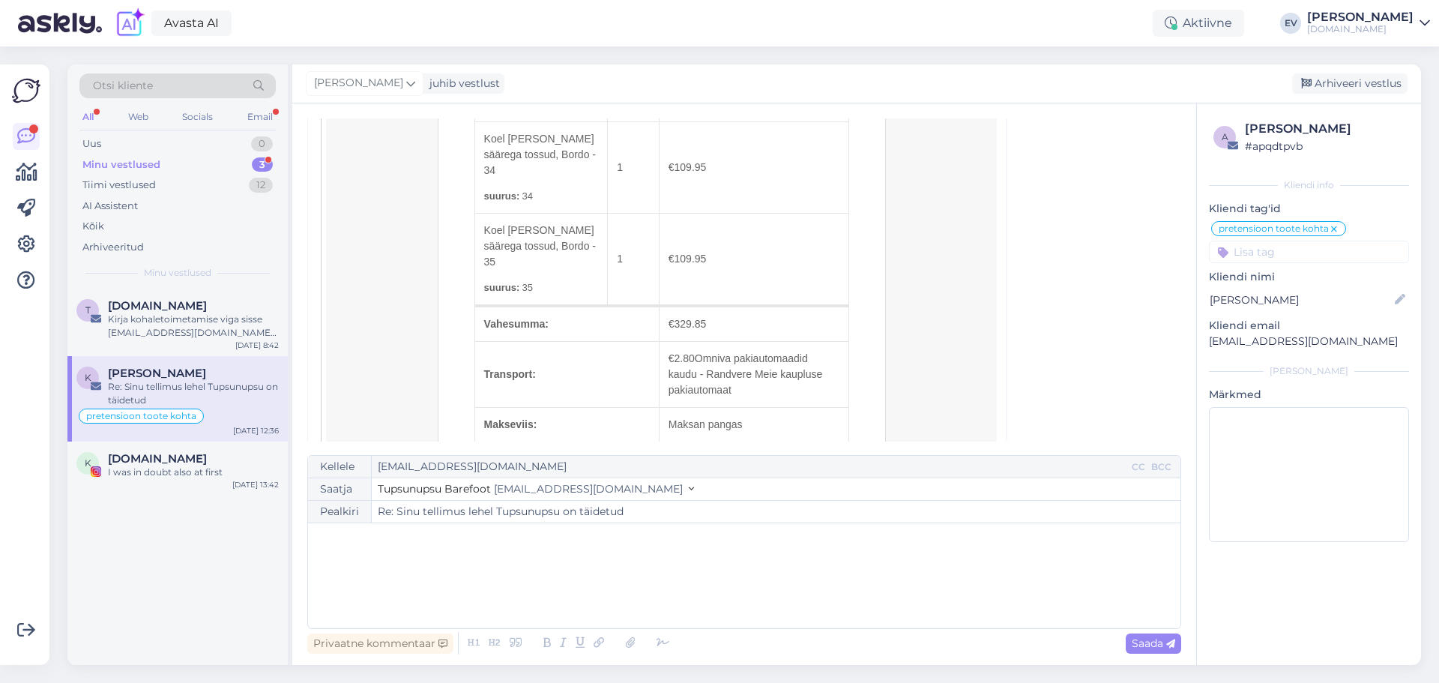
scroll to position [450, 0]
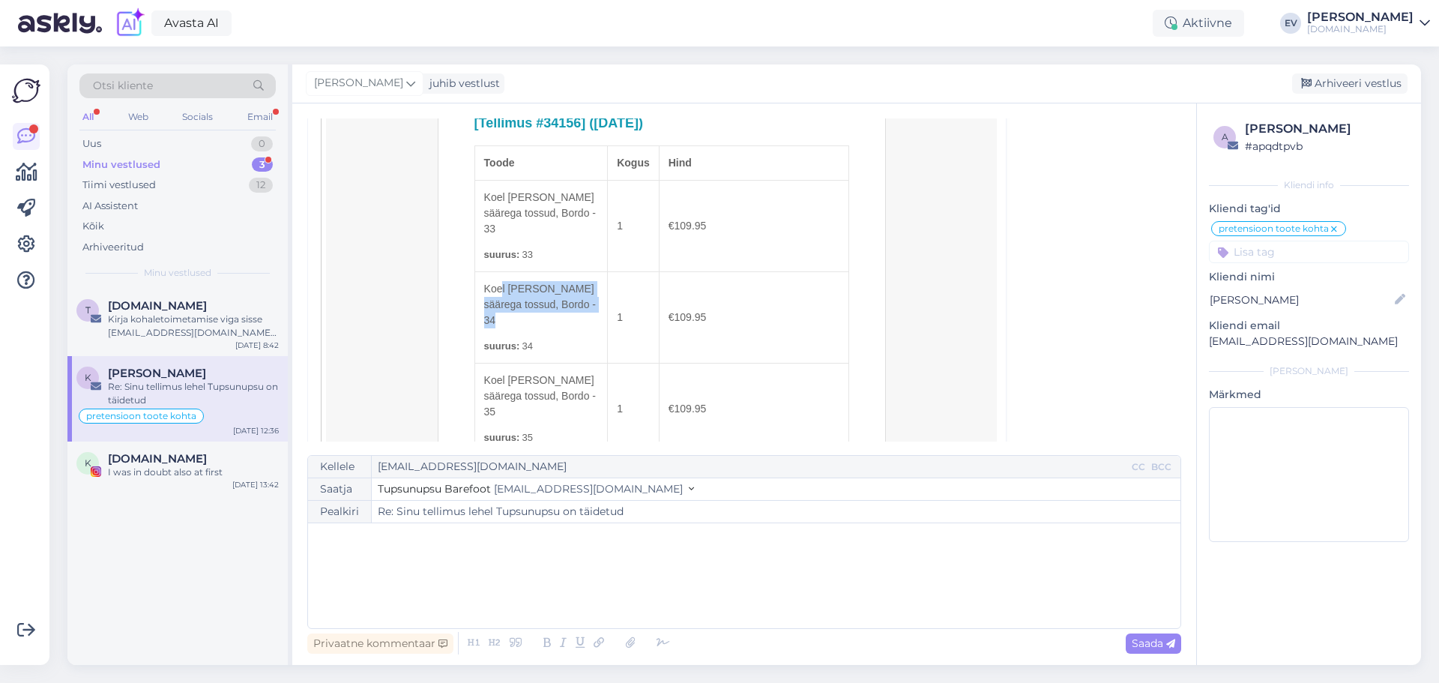
drag, startPoint x: 480, startPoint y: 287, endPoint x: 542, endPoint y: 316, distance: 68.7
click at [542, 316] on td "Koel [PERSON_NAME] säärega tossud, Bordo - 34 suurus: 34" at bounding box center [540, 317] width 133 height 91
copy td "Koel [PERSON_NAME] säärega tossud, Bordo - 34"
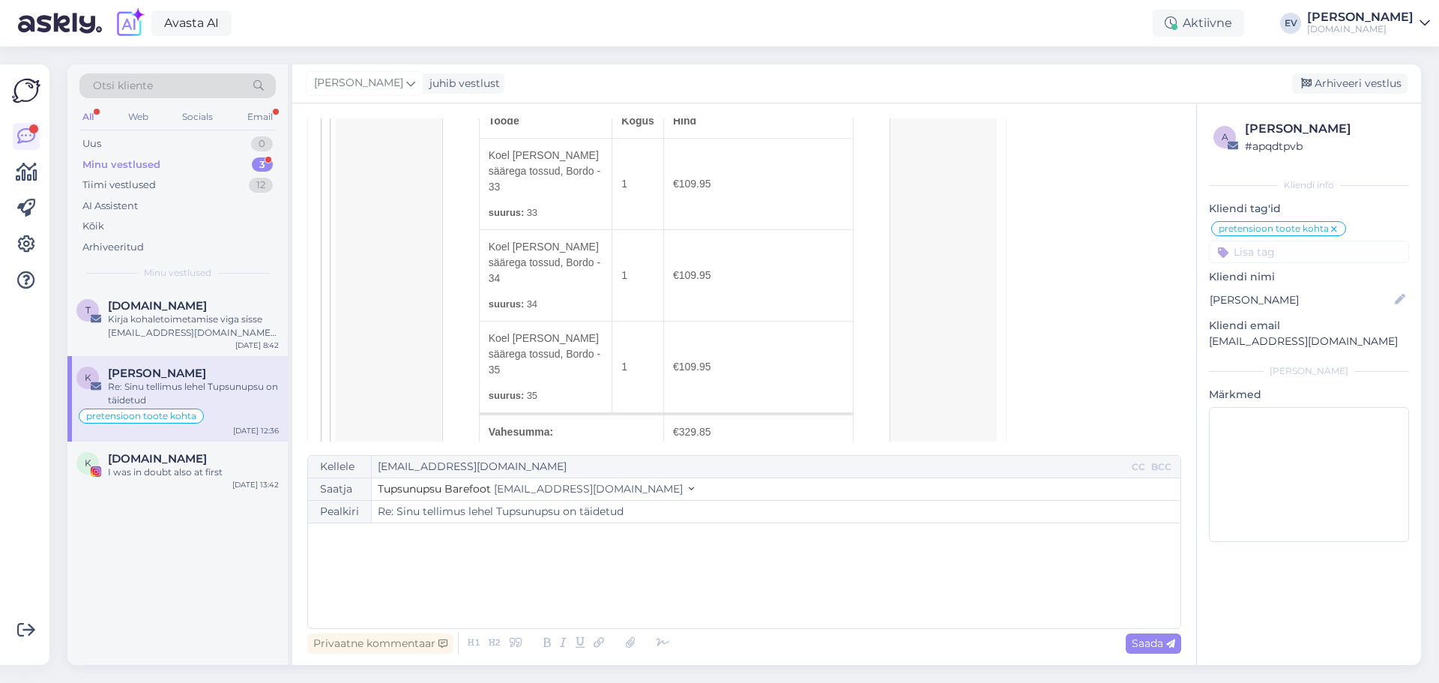
scroll to position [1949, 0]
drag, startPoint x: 484, startPoint y: 229, endPoint x: 553, endPoint y: 260, distance: 75.5
click at [553, 260] on td "Koel [PERSON_NAME] säärega tossud, Bordo - 34 suurus: 34" at bounding box center [545, 276] width 133 height 91
copy td "Koel [PERSON_NAME] säärega tossud, Bordo - 34"
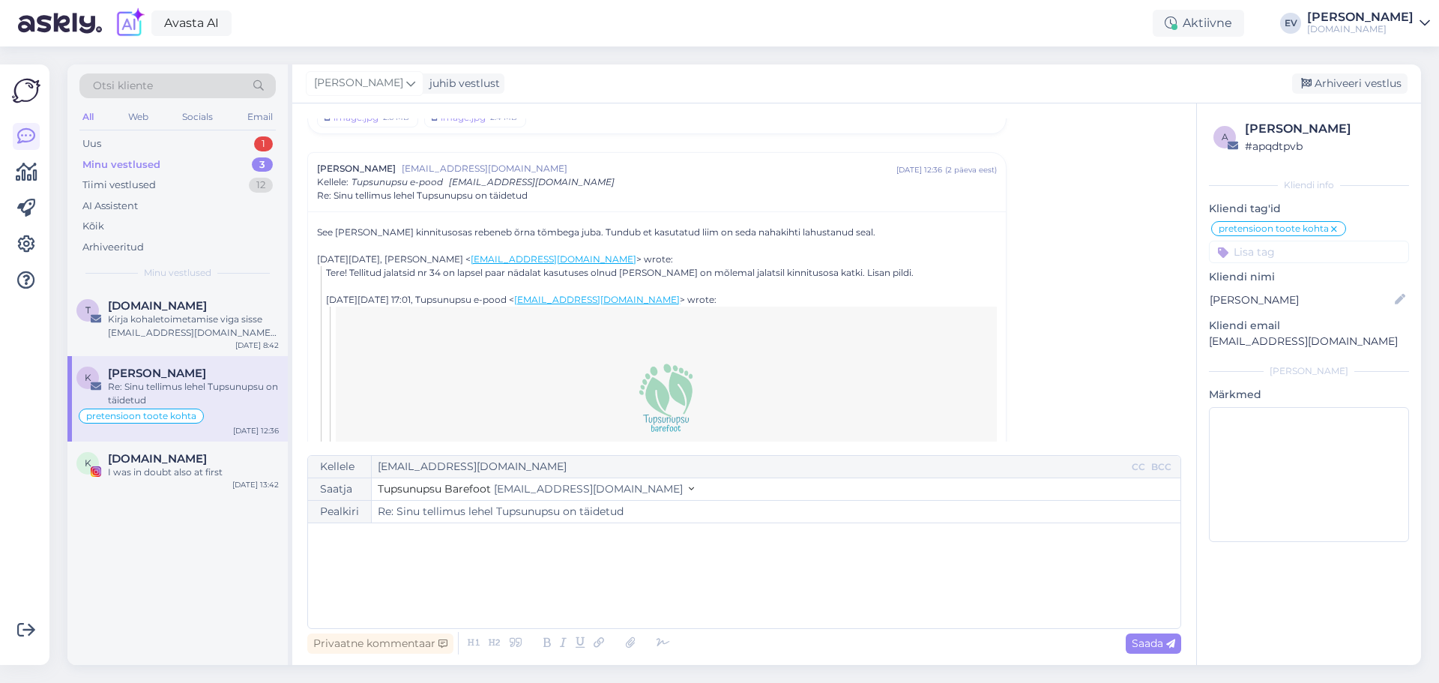
scroll to position [1499, 0]
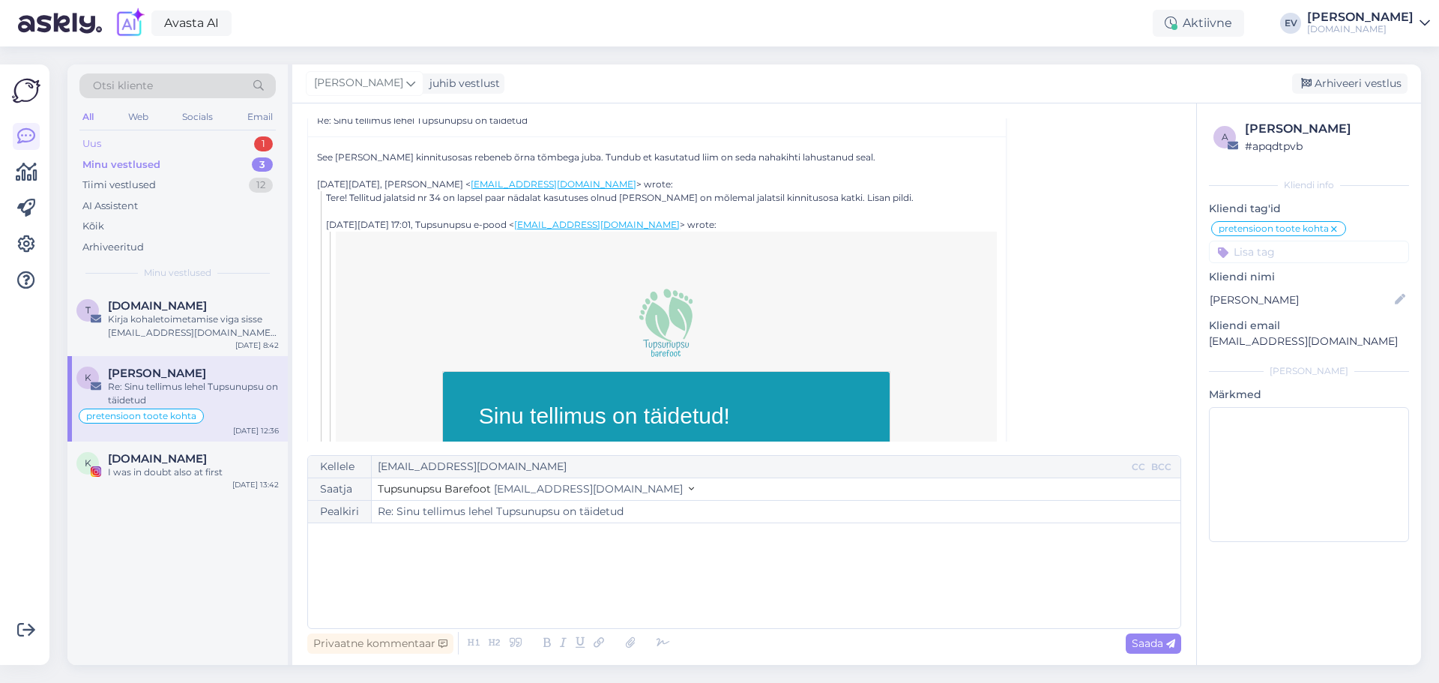
click at [157, 137] on div "Uus 1" at bounding box center [177, 143] width 196 height 21
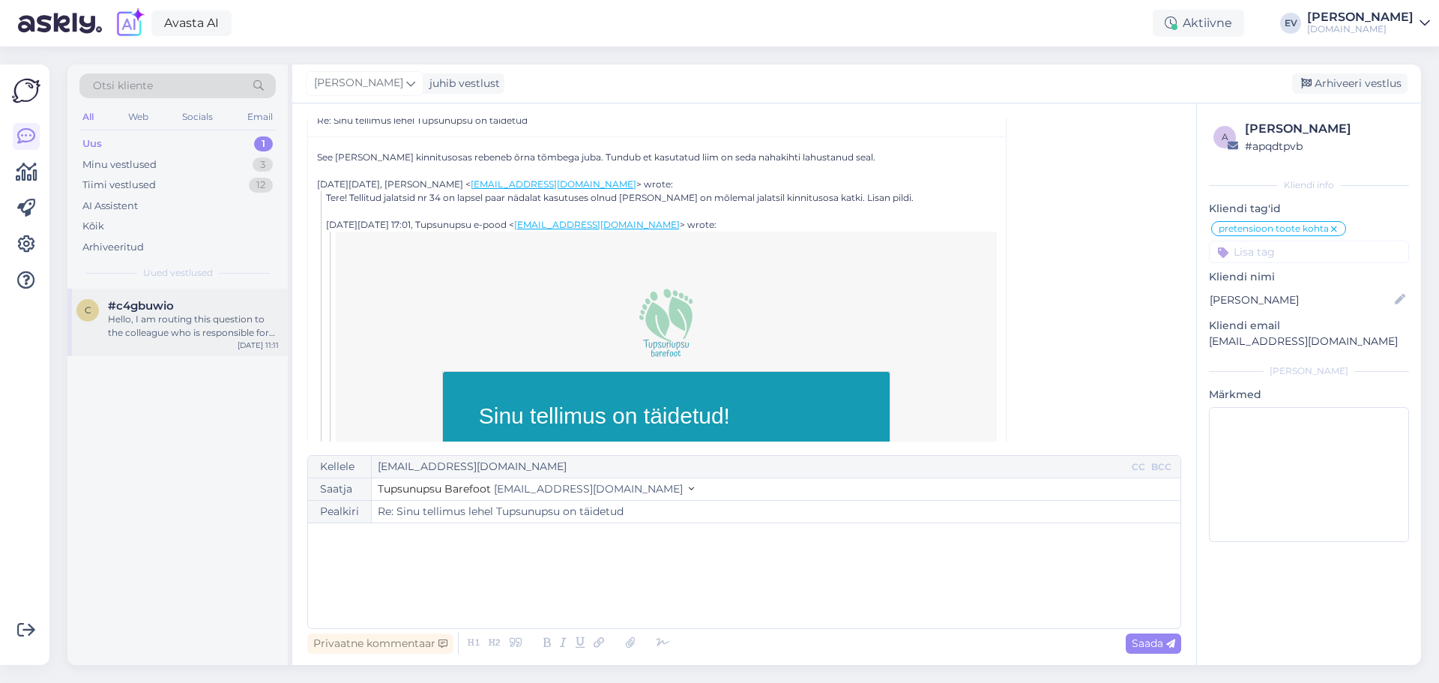
click at [183, 334] on div "Hello, I am routing this question to the colleague who is responsible for this …" at bounding box center [193, 326] width 171 height 27
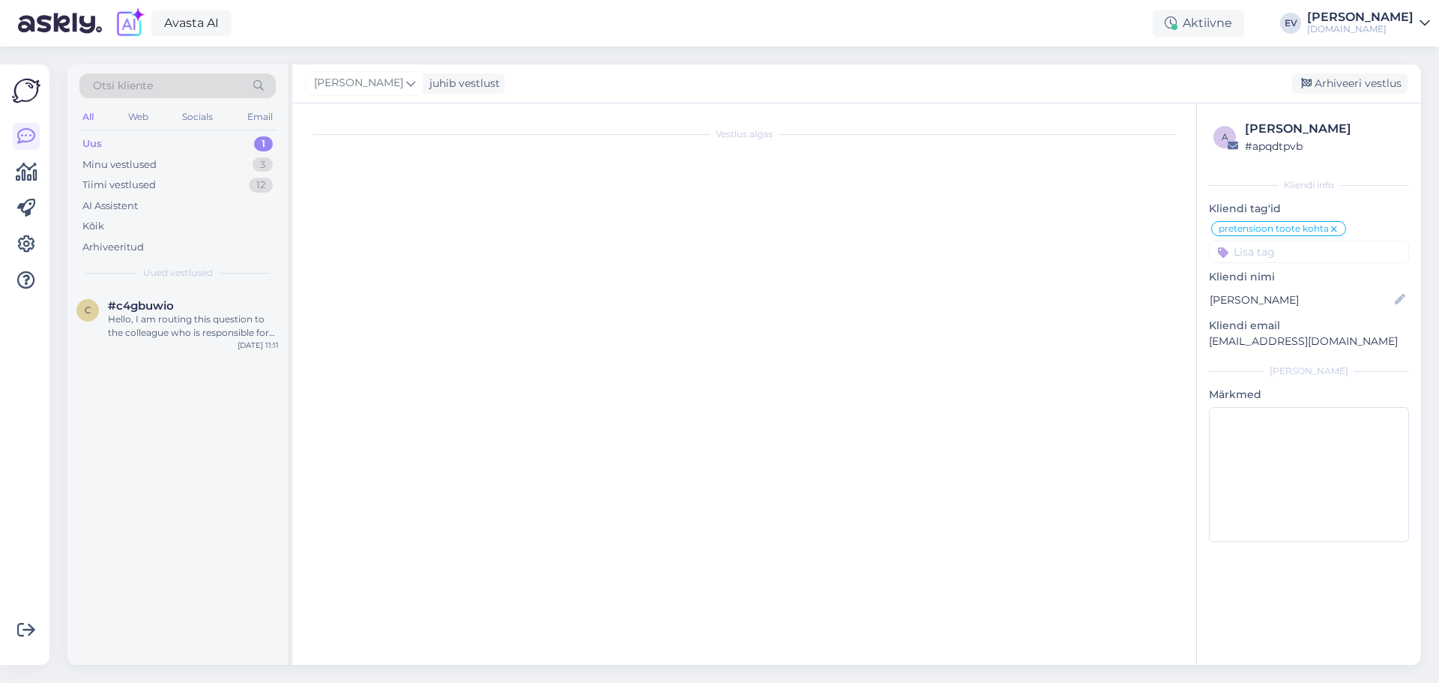
scroll to position [0, 0]
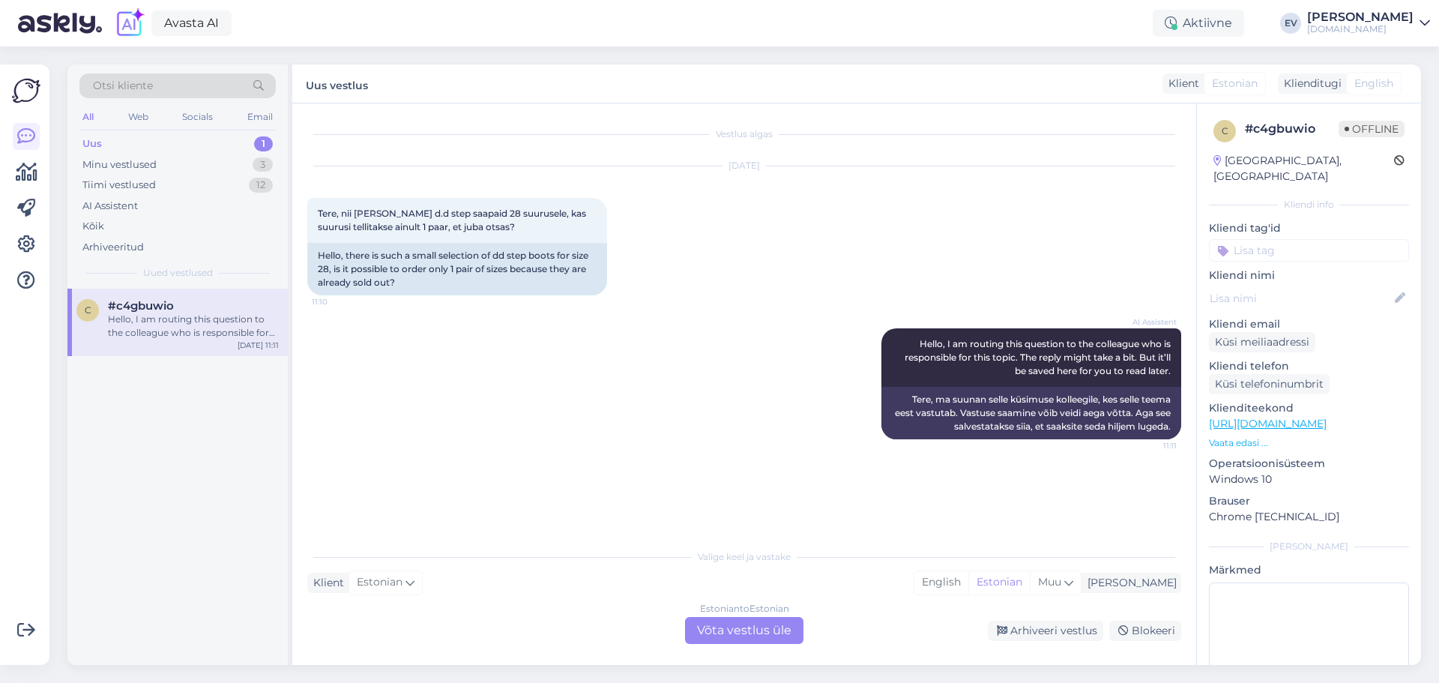
click at [722, 634] on div "Estonian to Estonian Võta vestlus üle" at bounding box center [744, 630] width 118 height 27
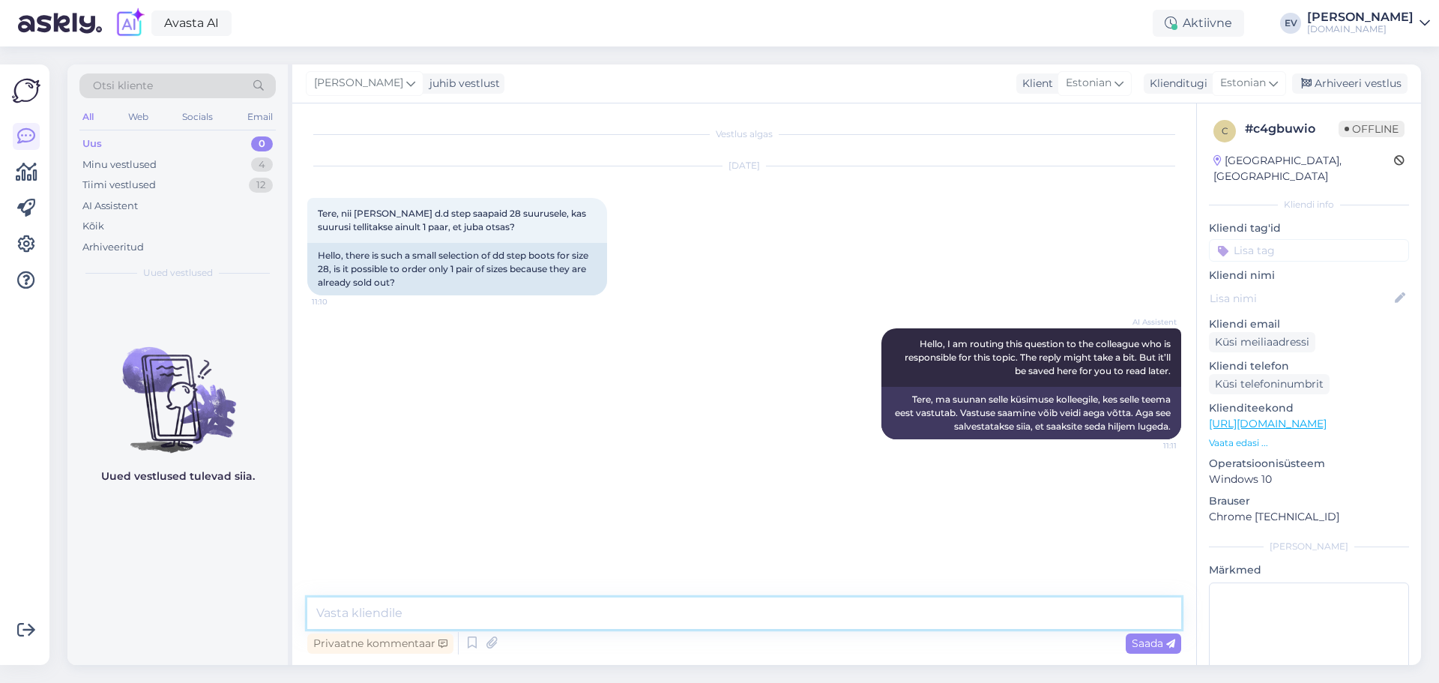
click at [516, 606] on textarea at bounding box center [744, 612] width 874 height 31
type textarea "Tere! mis kategooria jalanõusi mõtlete"
